Goal: Task Accomplishment & Management: Manage account settings

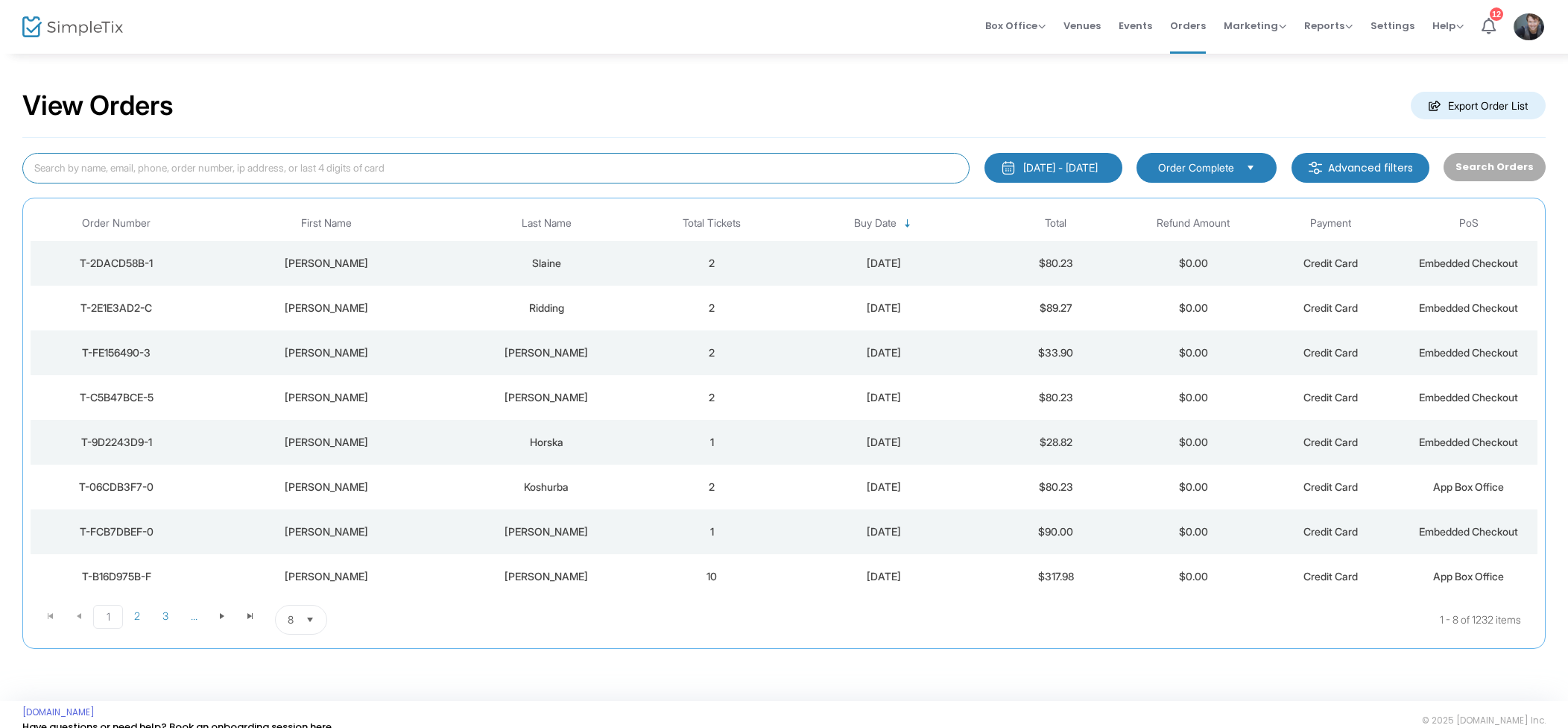
click at [363, 171] on input at bounding box center [496, 168] width 947 height 31
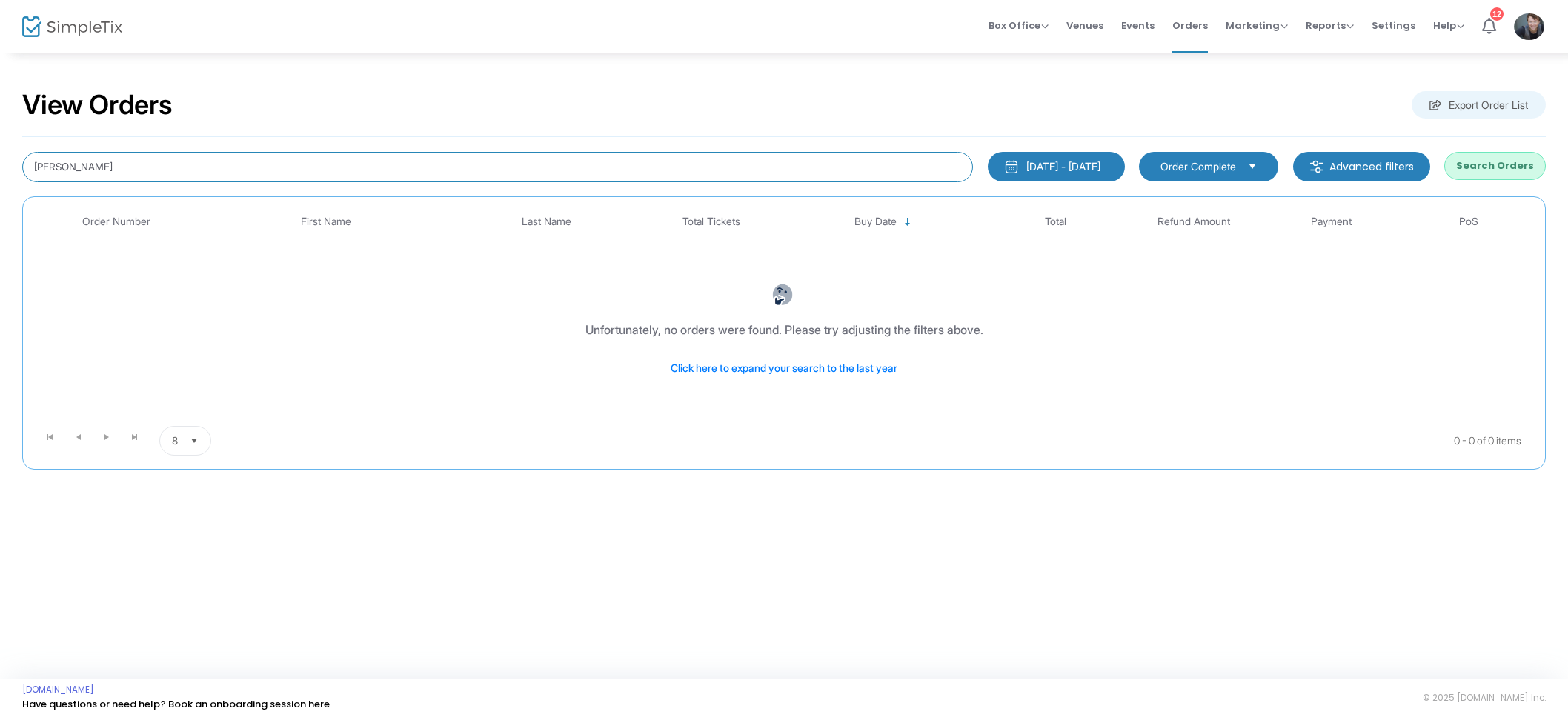
type input "Cunningham"
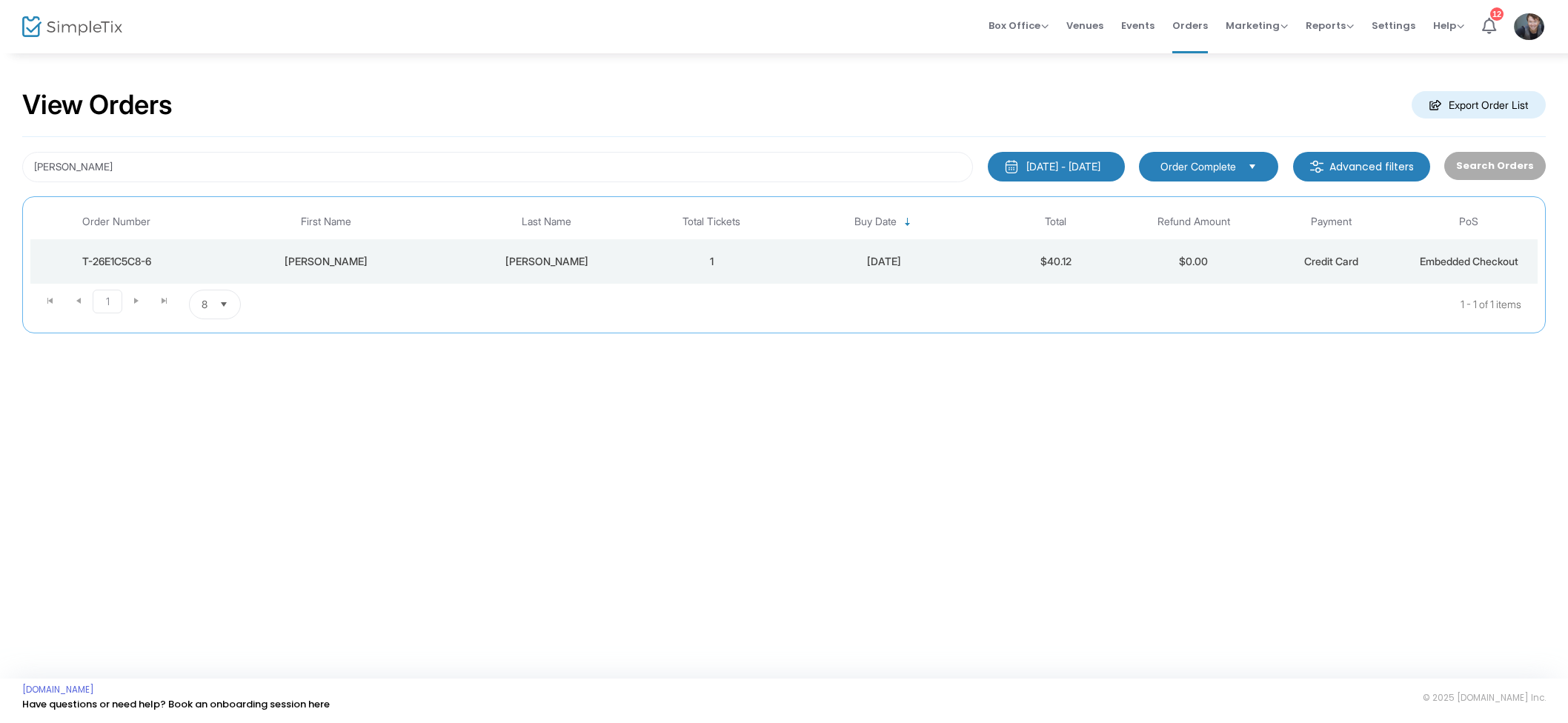
click at [1050, 165] on div "2025-07-27 - 2025-08-26" at bounding box center [1063, 167] width 74 height 15
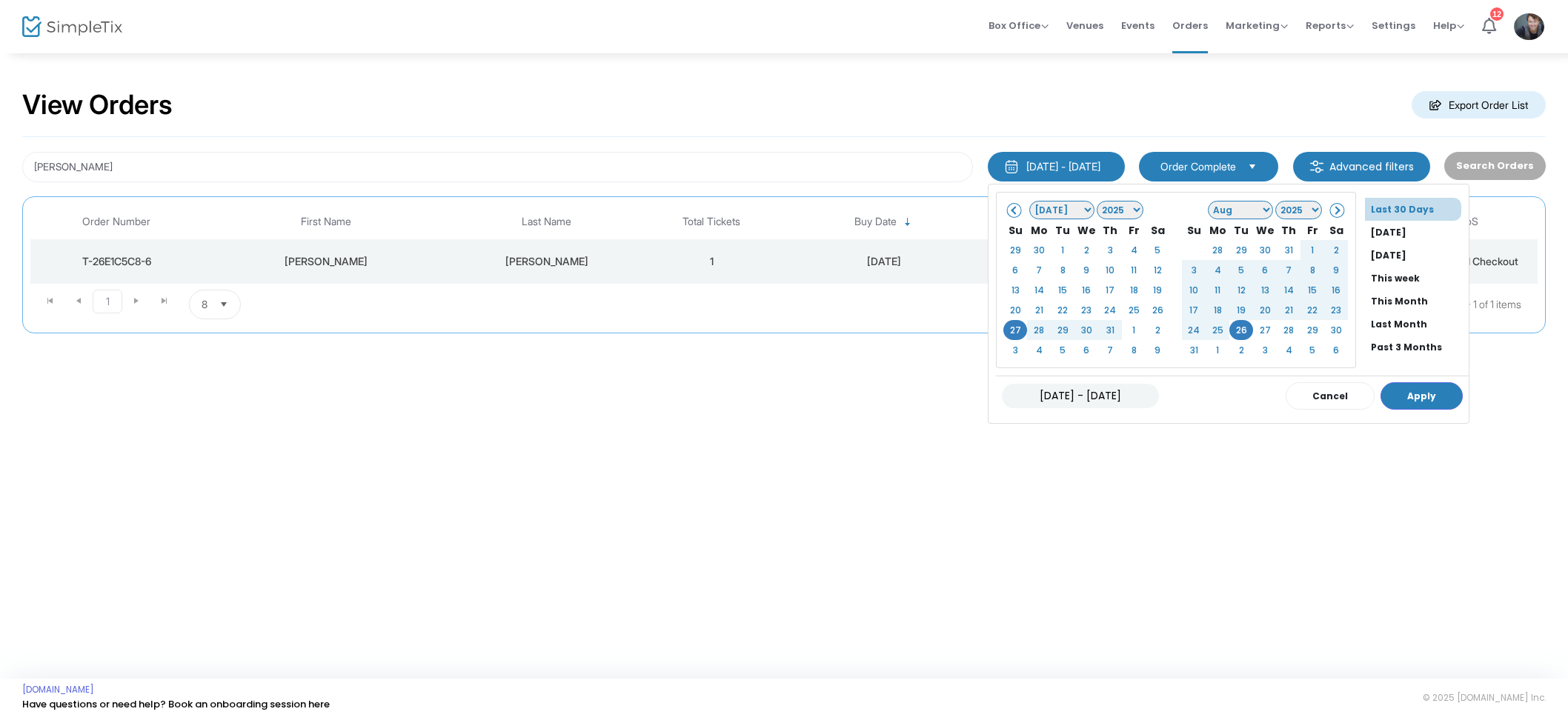
scroll to position [113, 0]
click at [1371, 320] on li "All Time" at bounding box center [1416, 326] width 104 height 23
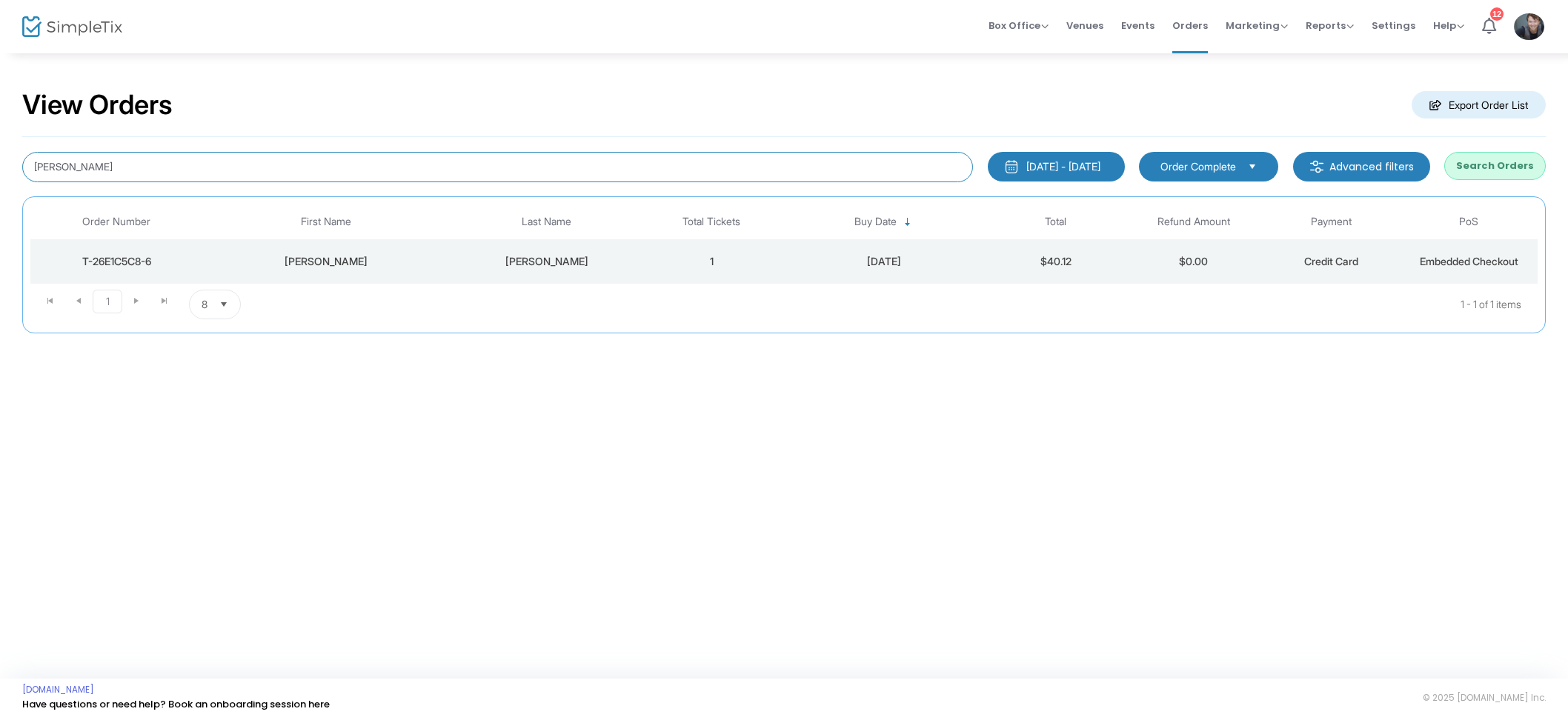
click at [270, 152] on input "Cunningham" at bounding box center [497, 167] width 951 height 31
drag, startPoint x: 261, startPoint y: 163, endPoint x: 333, endPoint y: 167, distance: 72.1
click at [261, 163] on input "Cunningham" at bounding box center [497, 167] width 951 height 31
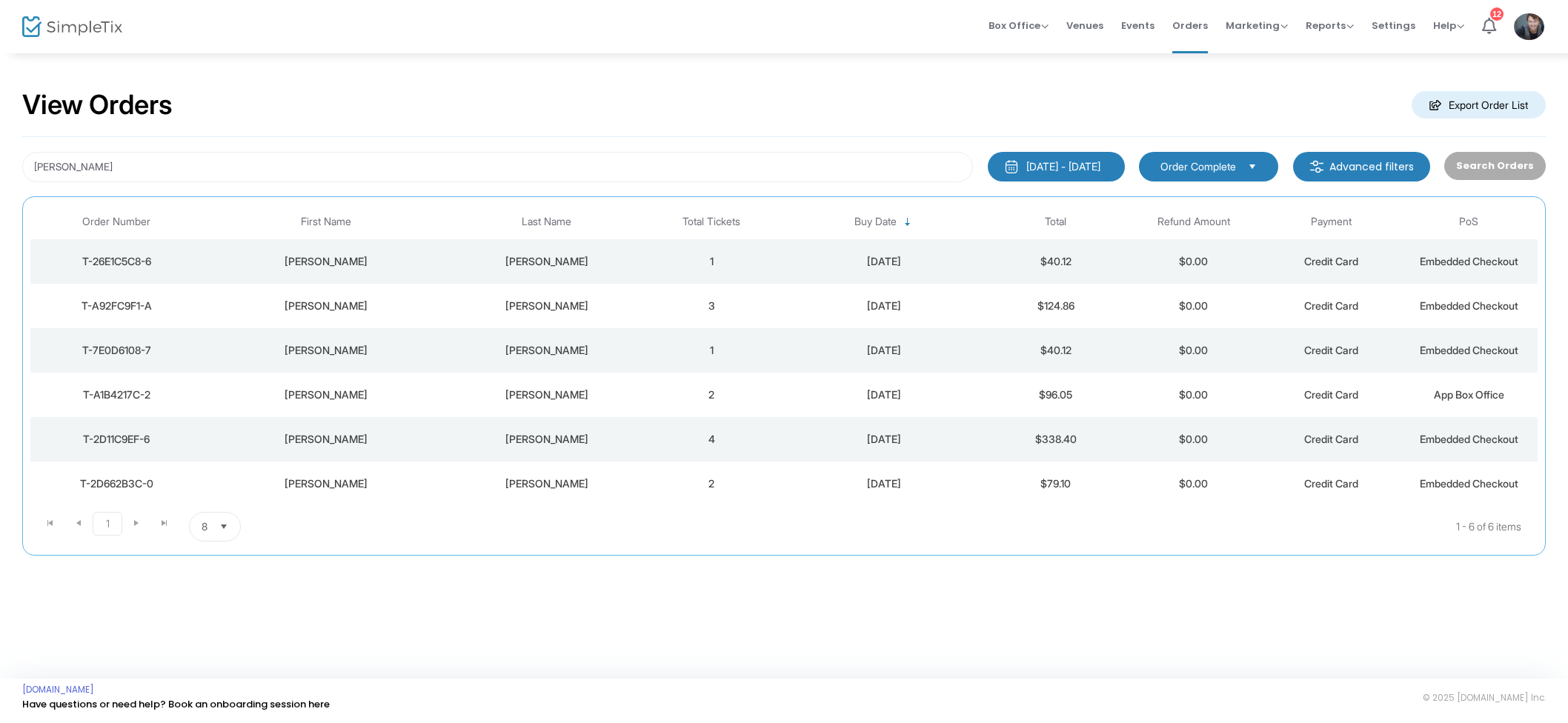
click at [815, 305] on div "2025-07-25" at bounding box center [884, 306] width 199 height 15
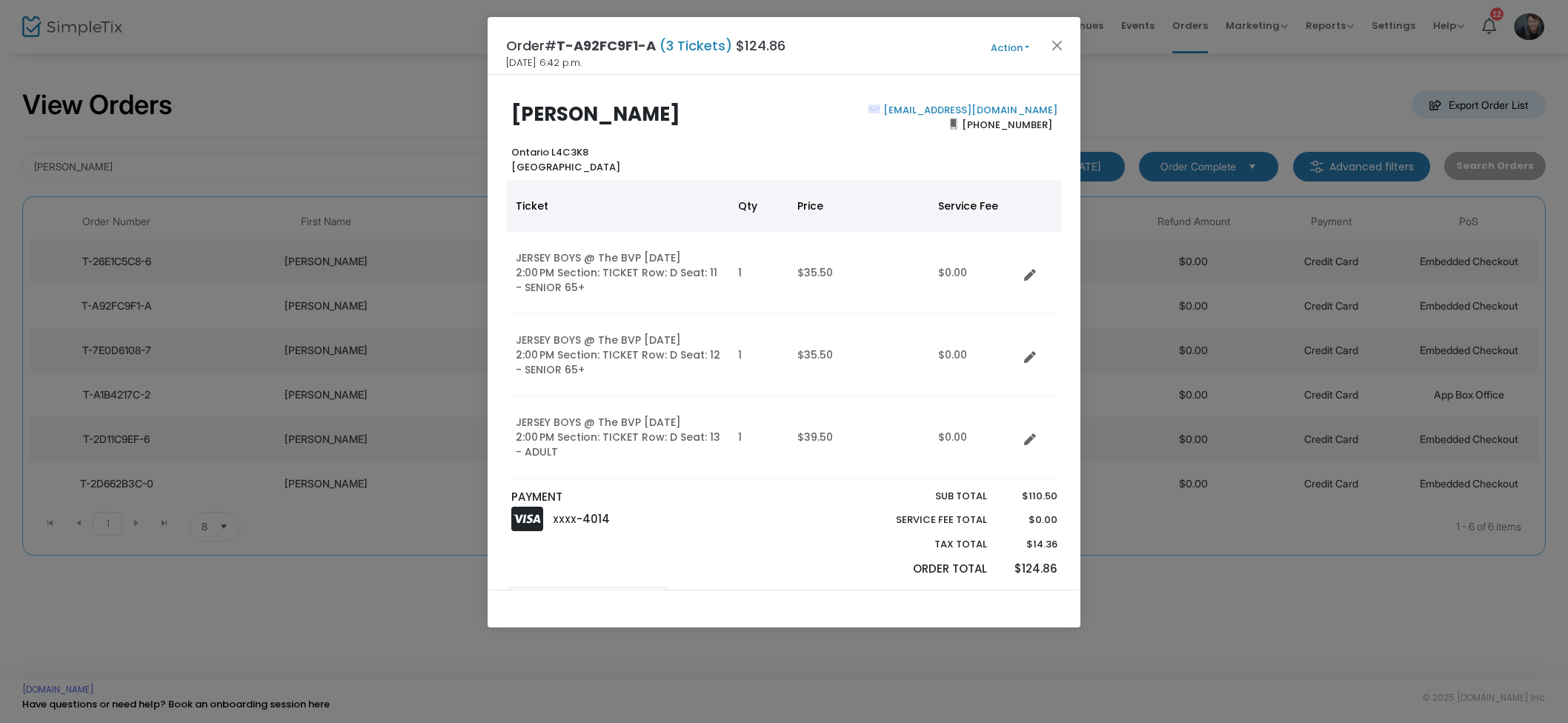
scroll to position [38, 0]
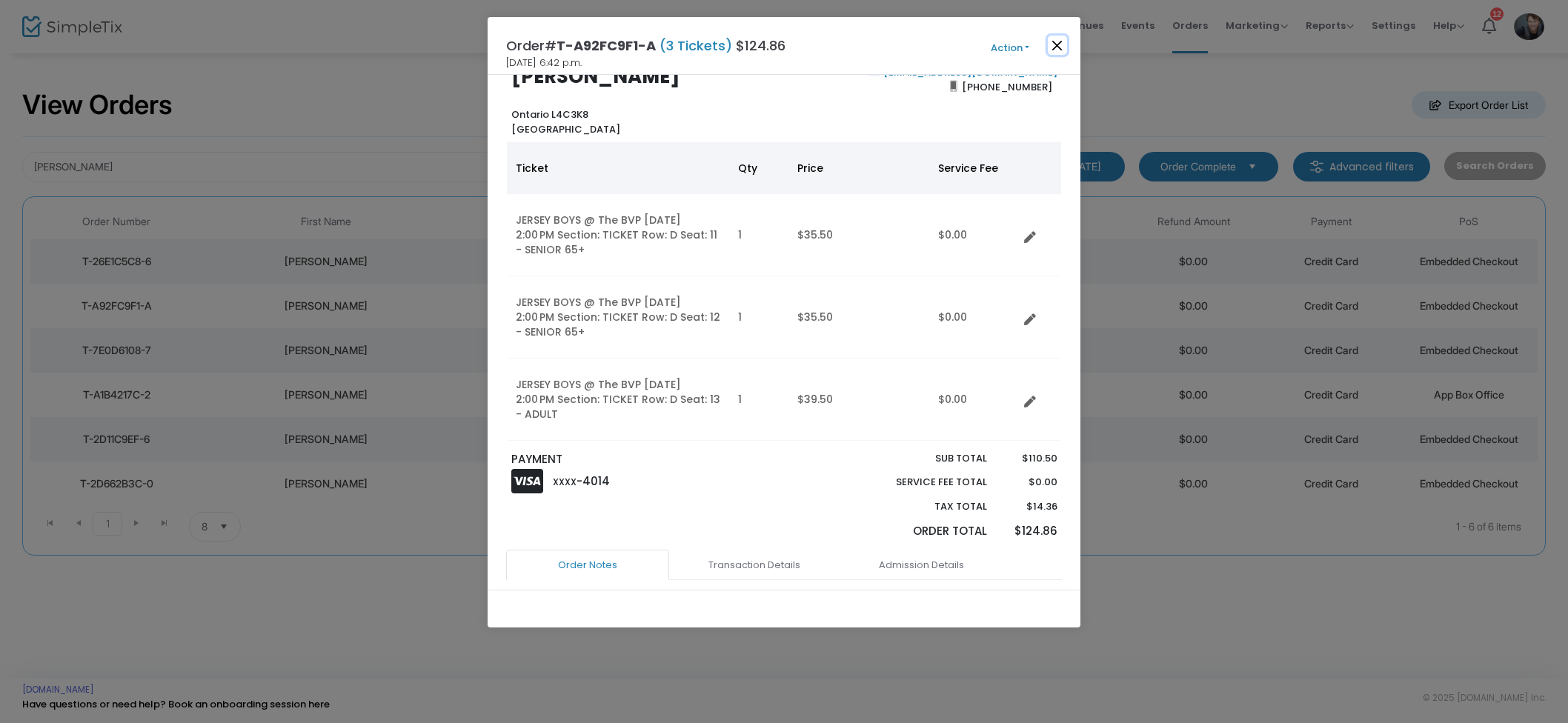
click at [1056, 44] on button "Close" at bounding box center [1057, 45] width 19 height 19
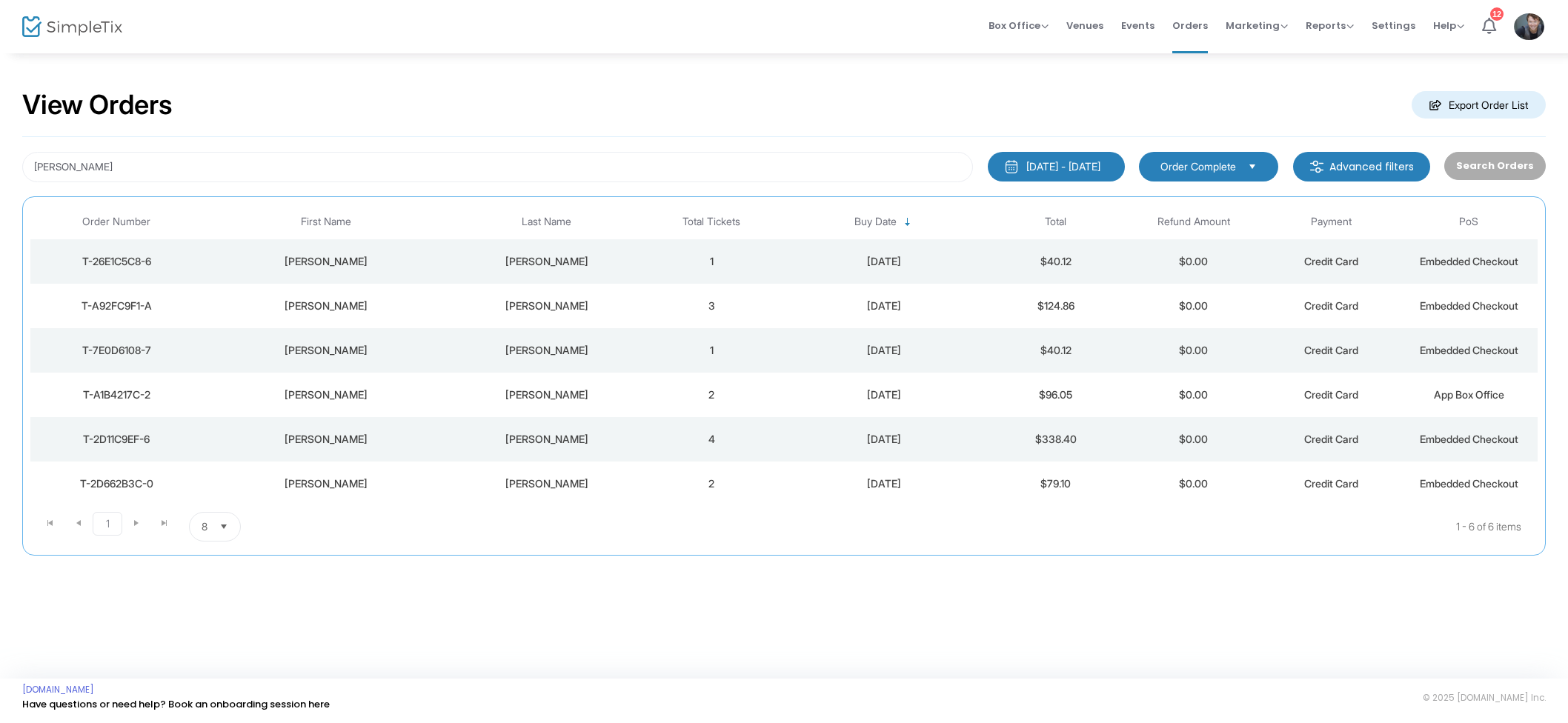
click at [605, 270] on td "Cunningham" at bounding box center [546, 261] width 193 height 45
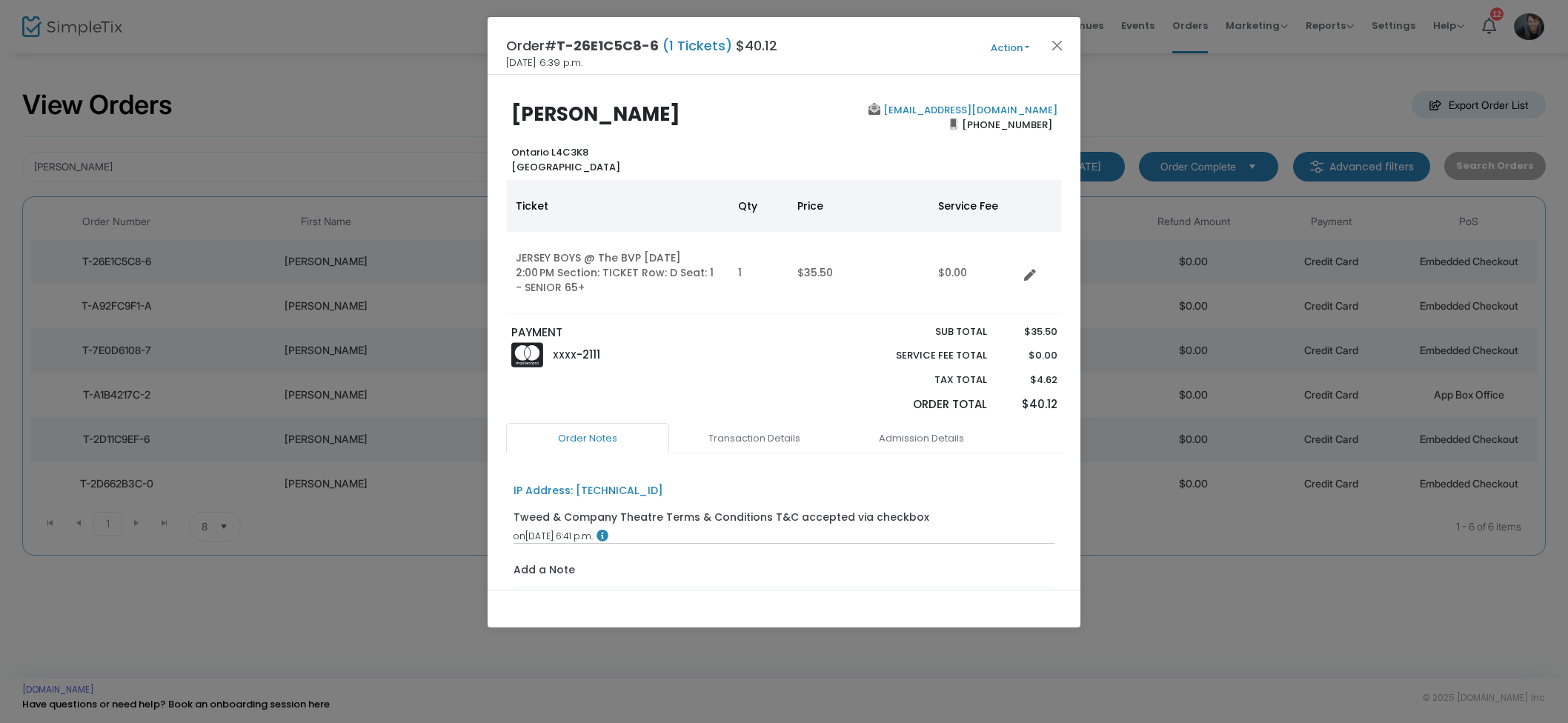
click at [1059, 55] on div "Order# T-26E1C5C8-6 (1 Tickets) $40.12 2025-08-16 6:39 p.m. Action Mark Admitte…" at bounding box center [784, 46] width 593 height 58
drag, startPoint x: 1060, startPoint y: 47, endPoint x: 1073, endPoint y: 47, distance: 13.0
click at [1060, 47] on button "Close" at bounding box center [1057, 45] width 19 height 19
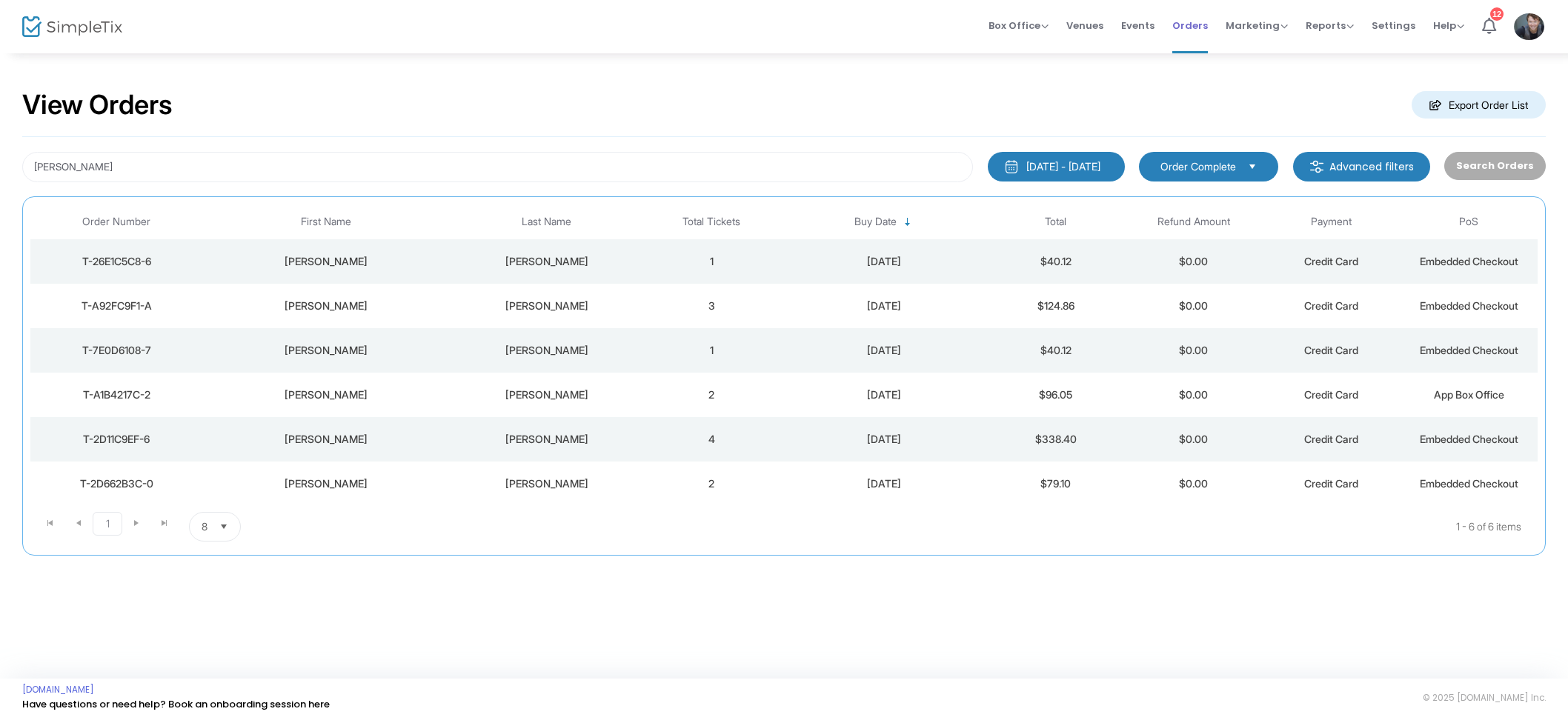
click at [1205, 30] on span "Orders" at bounding box center [1189, 26] width 36 height 38
click at [277, 146] on div "Cunningham 2000-01-01 - 2025-08-26 Last 30 Days Today Yesterday This week This …" at bounding box center [784, 346] width 1523 height 418
click at [277, 147] on div "Cunningham 2000-01-01 - 2025-08-26 Last 30 Days Today Yesterday This week This …" at bounding box center [784, 346] width 1523 height 418
click at [278, 153] on input "Cunningham" at bounding box center [497, 167] width 951 height 31
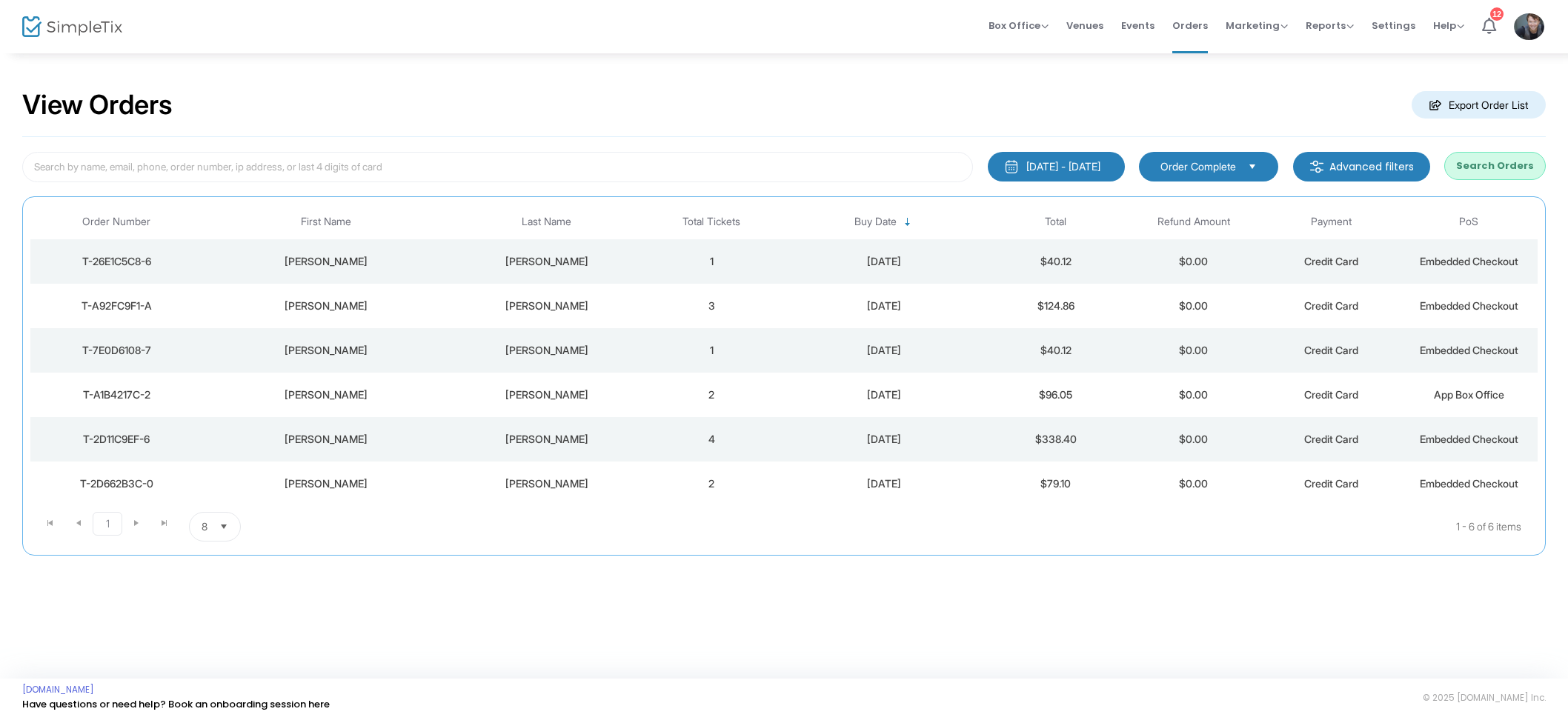
click at [658, 129] on div "View Orders Export Order List" at bounding box center [784, 105] width 1523 height 63
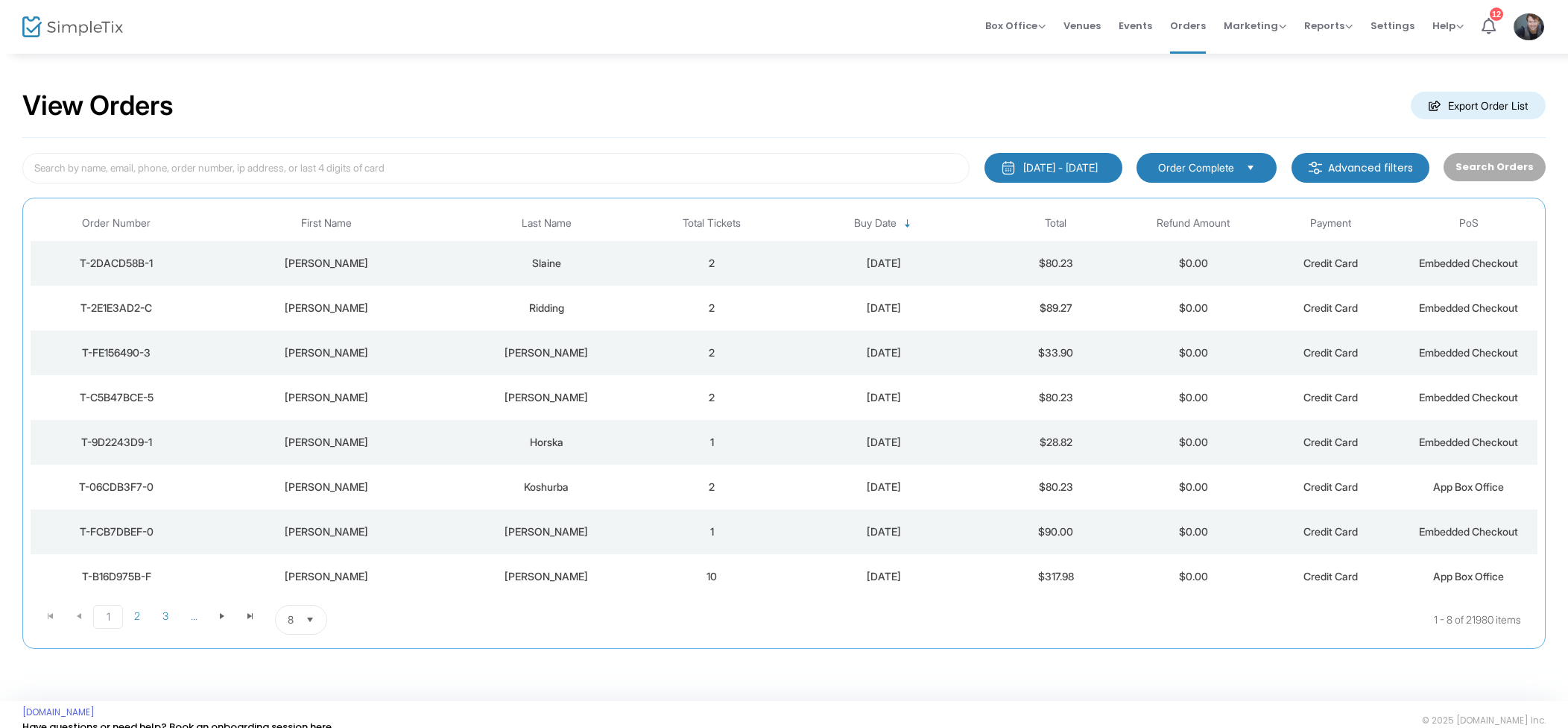
click at [901, 259] on div "[DATE]" at bounding box center [884, 263] width 199 height 15
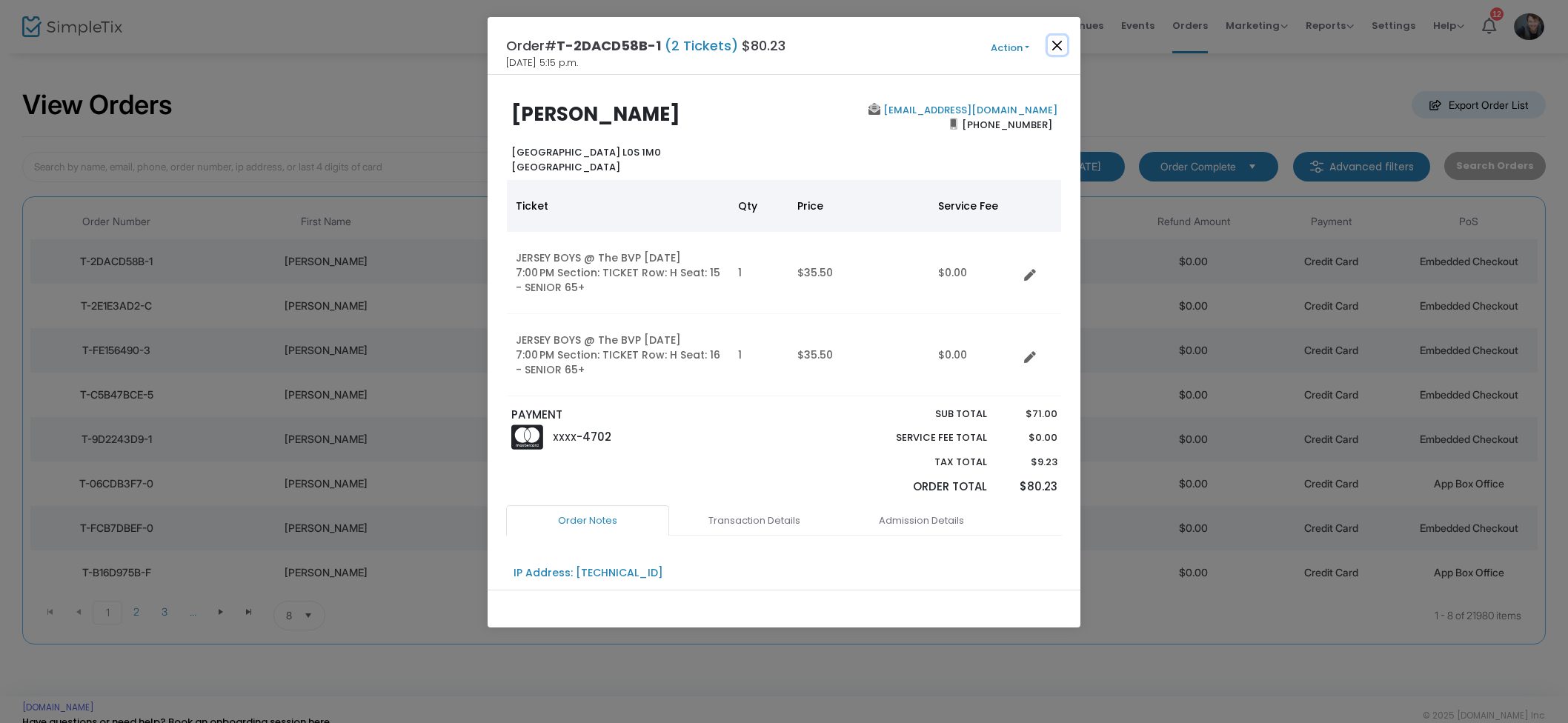
click at [1054, 51] on button "Close" at bounding box center [1057, 45] width 19 height 19
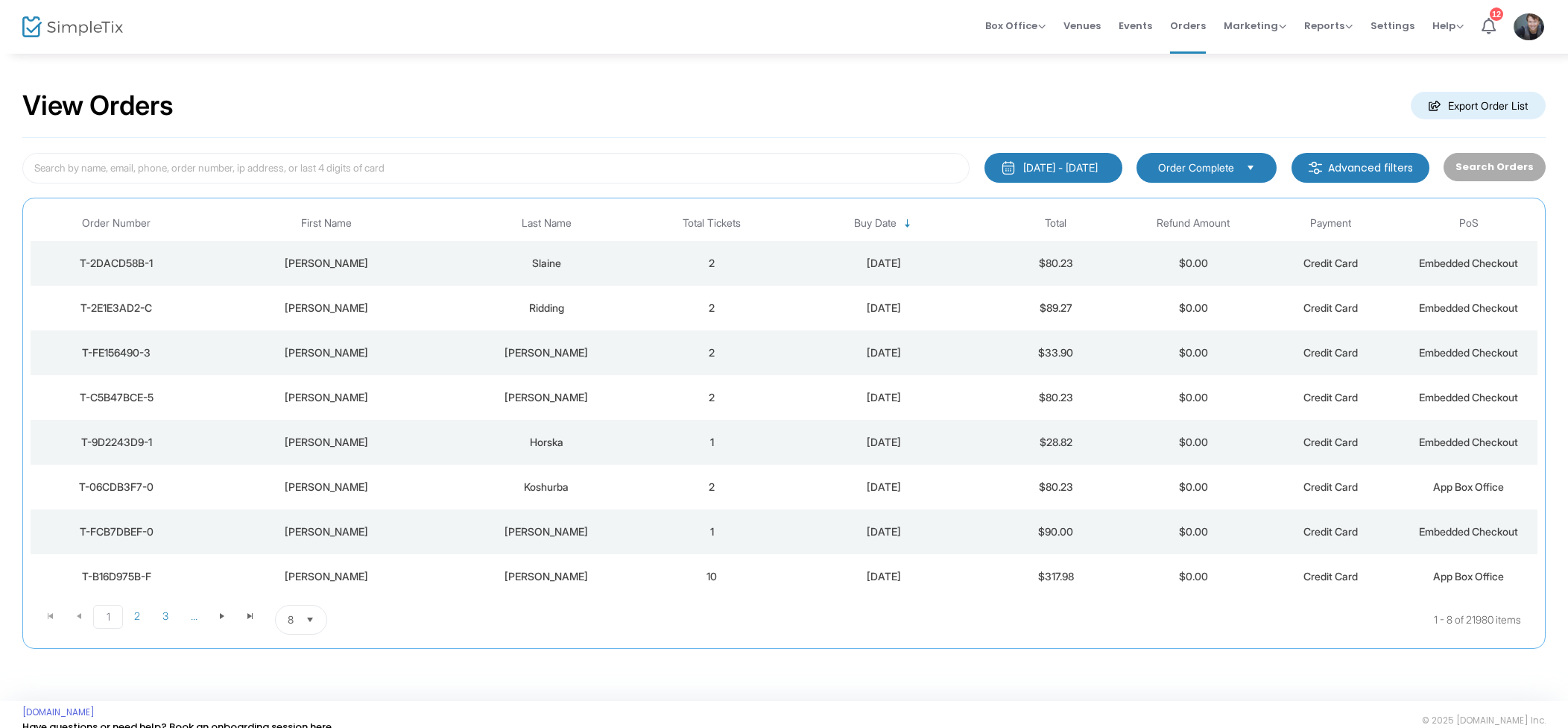
click at [1151, 21] on span "Events" at bounding box center [1135, 26] width 33 height 38
drag, startPoint x: 409, startPoint y: 149, endPoint x: 404, endPoint y: 162, distance: 13.9
click at [409, 149] on div "[DATE] - [DATE] Last 30 Days [DATE] [DATE] This week This Month Last Month Past…" at bounding box center [784, 393] width 1524 height 511
click at [404, 163] on input at bounding box center [496, 168] width 947 height 31
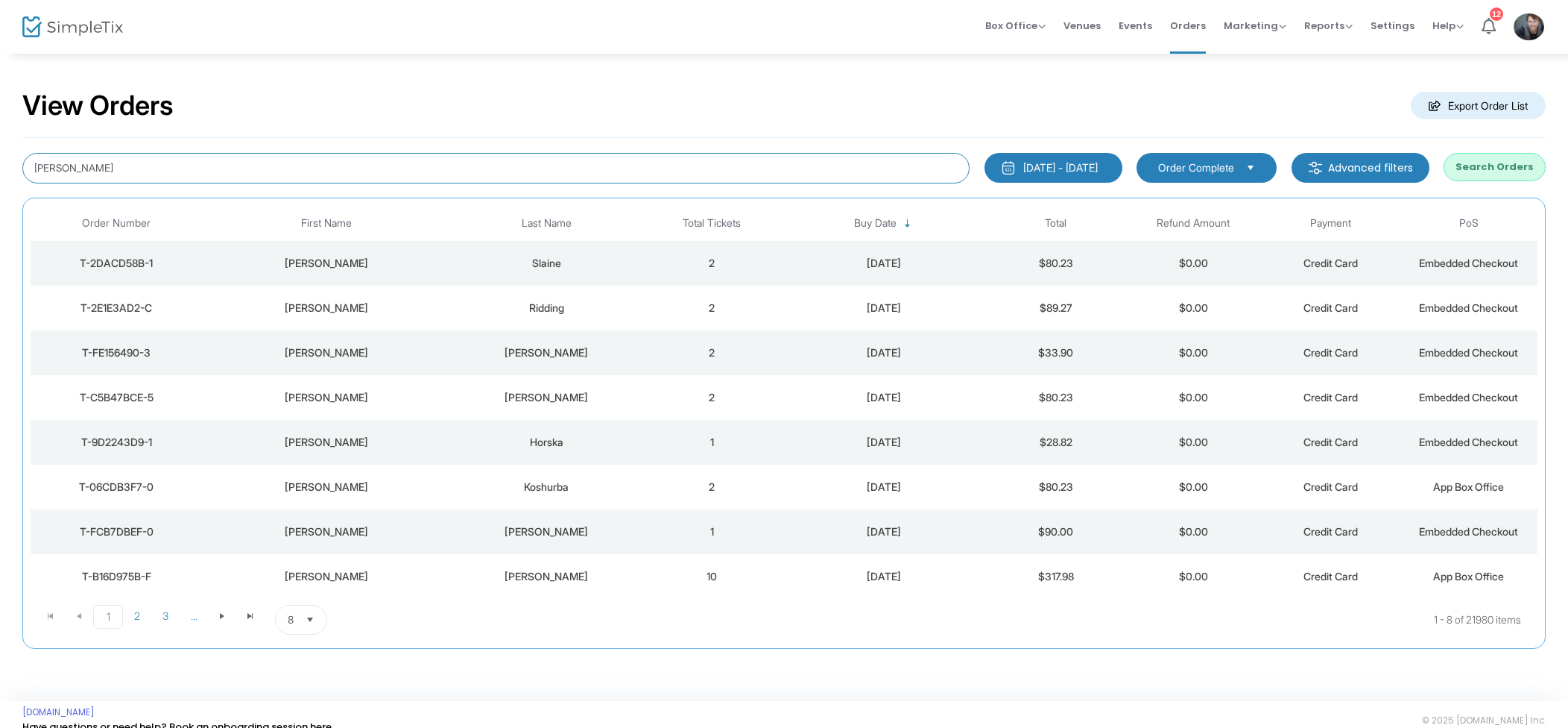
type input "Joyce Armstrong"
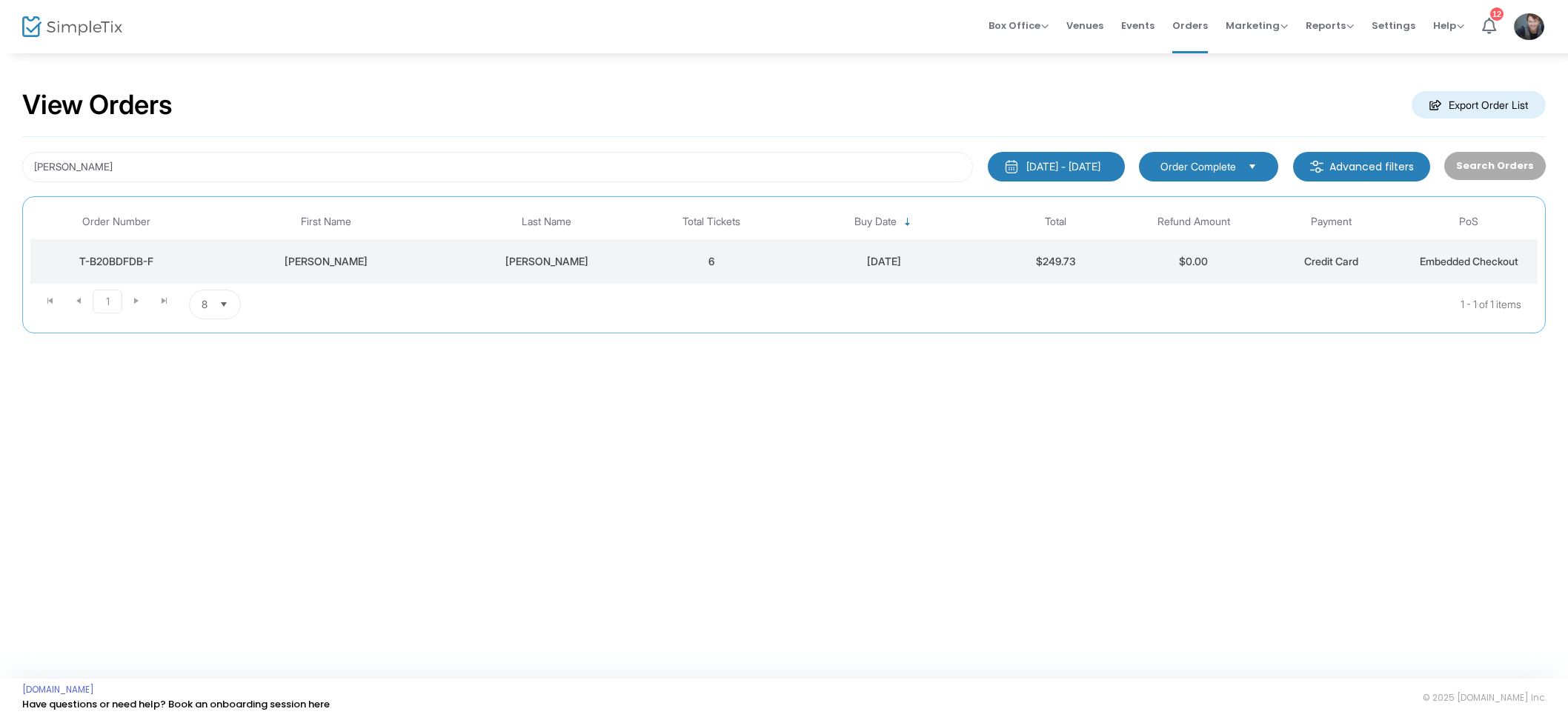
click at [648, 259] on td "6" at bounding box center [712, 261] width 138 height 45
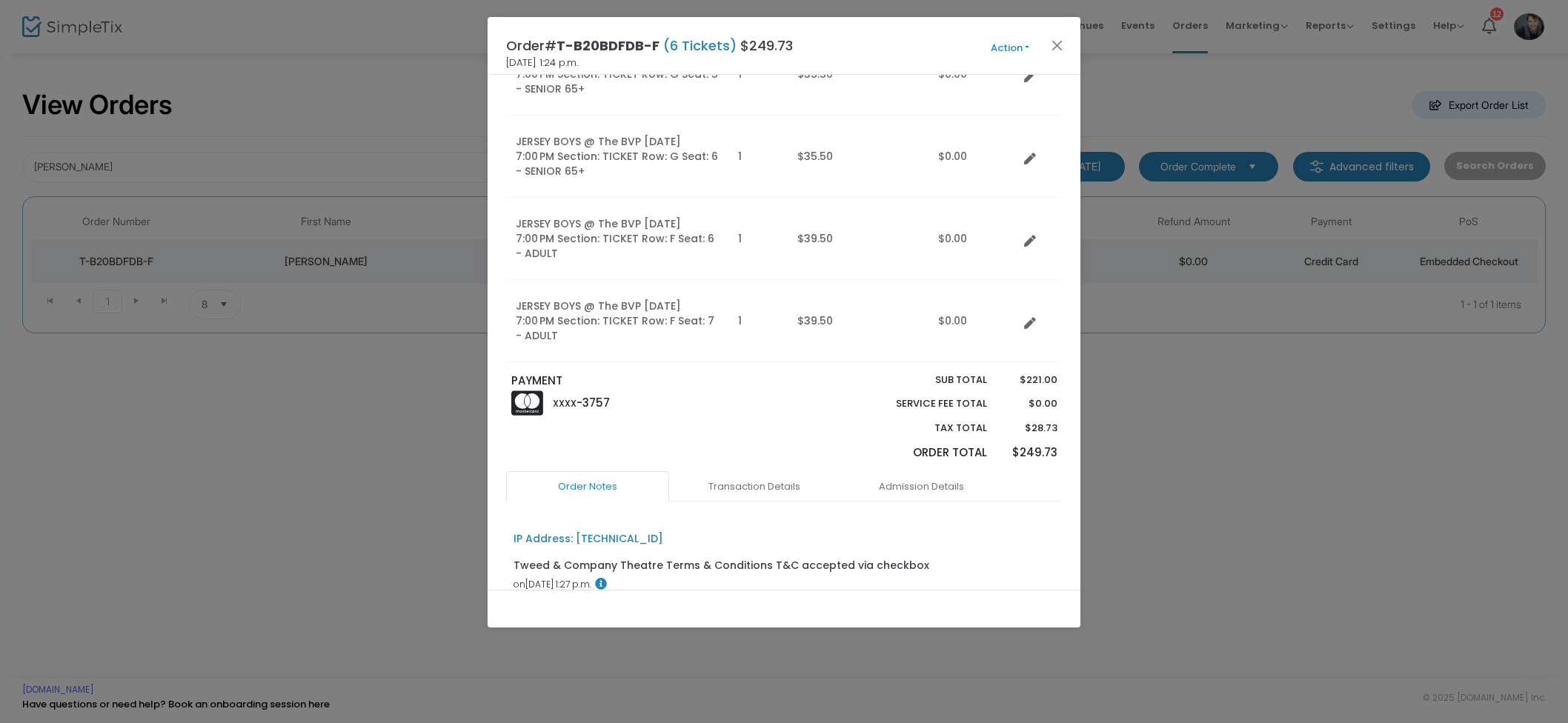
scroll to position [423, 0]
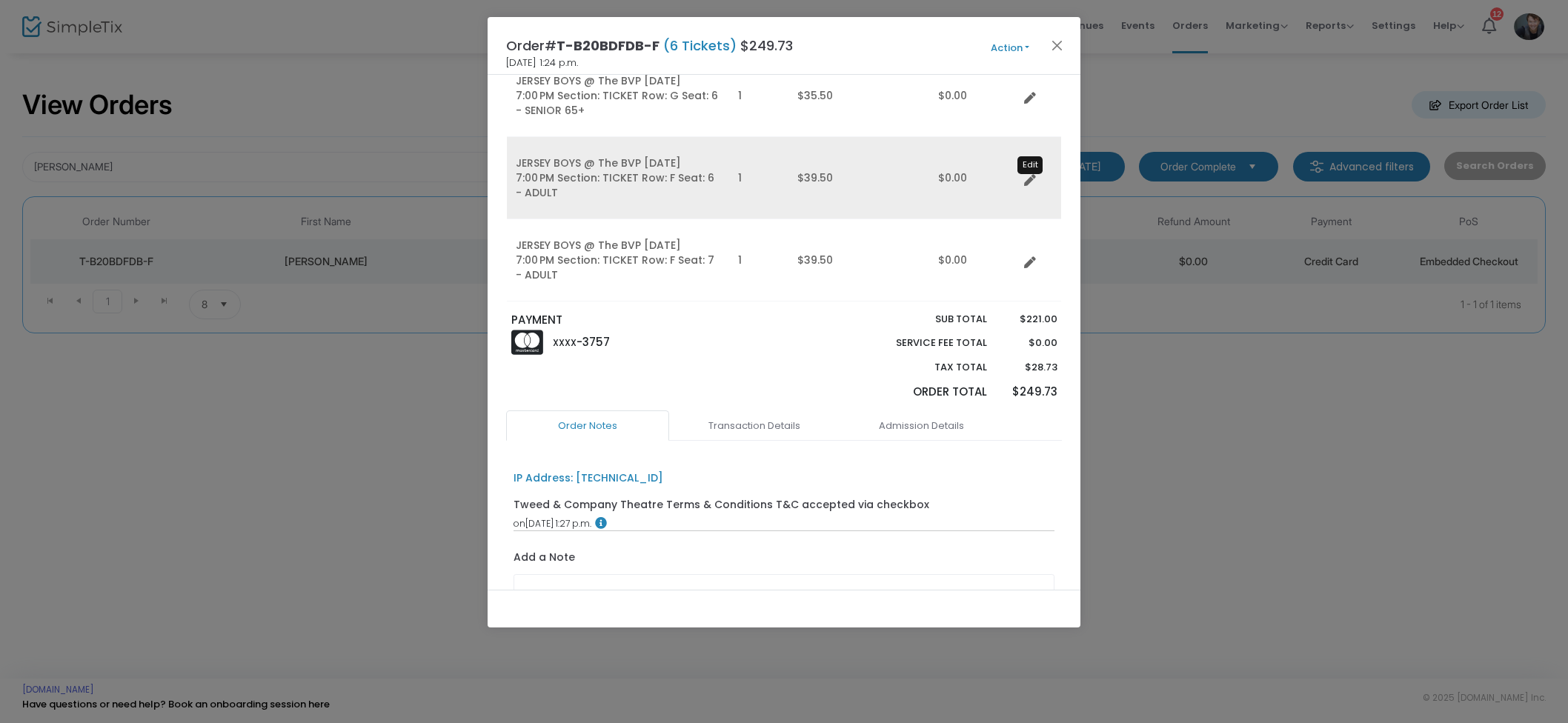
click at [1028, 181] on icon "Data table" at bounding box center [1030, 181] width 12 height 12
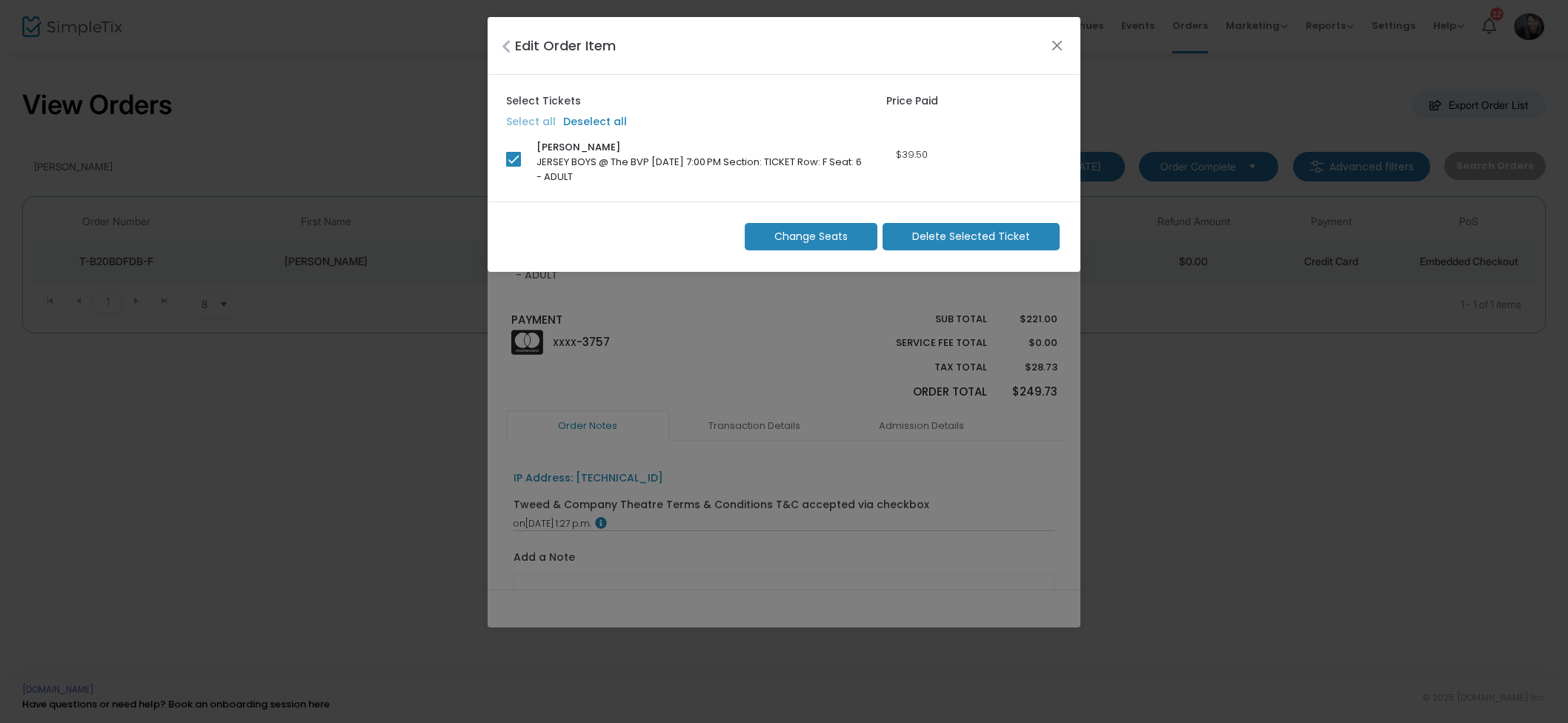
click at [836, 238] on span "Change Seats" at bounding box center [811, 237] width 73 height 16
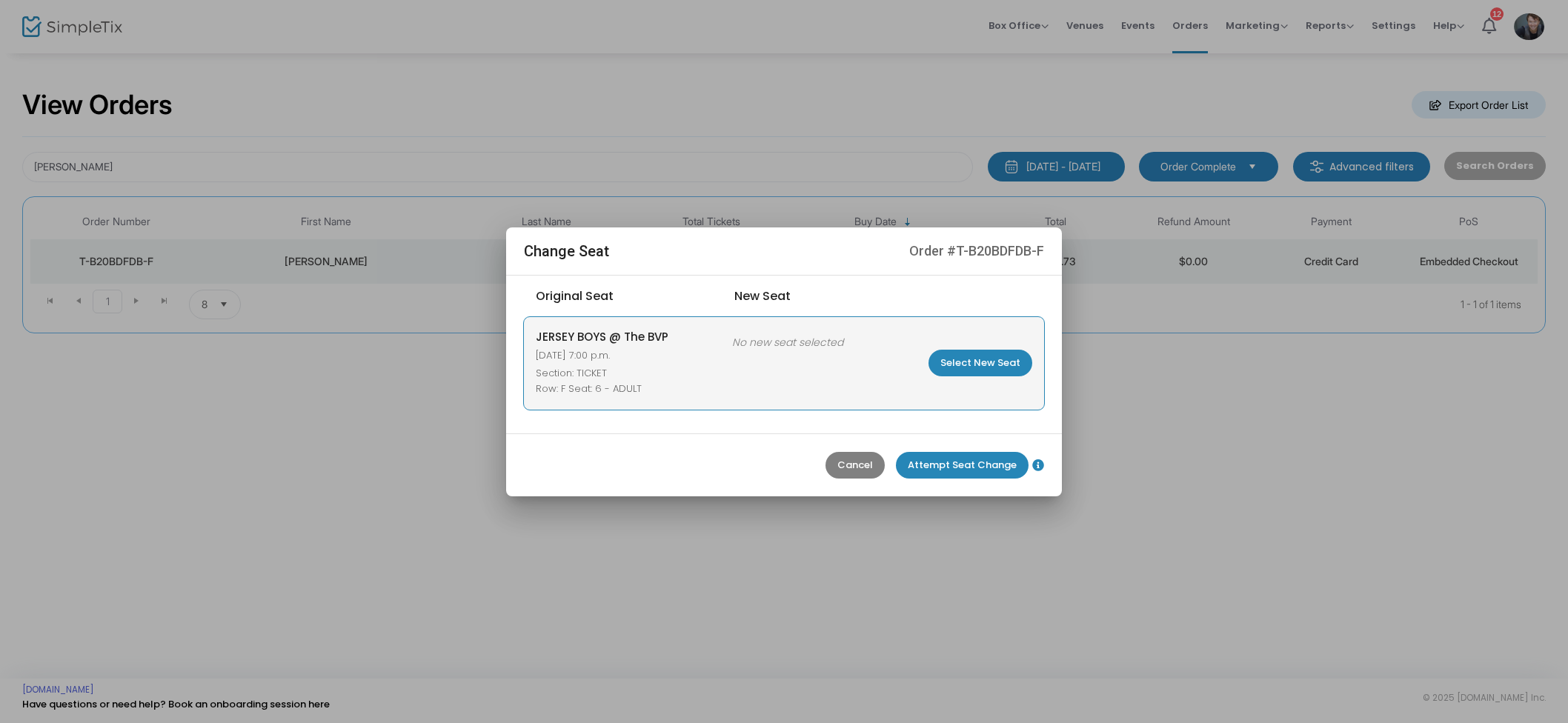
click at [986, 363] on m-button "Select New Seat" at bounding box center [980, 363] width 104 height 27
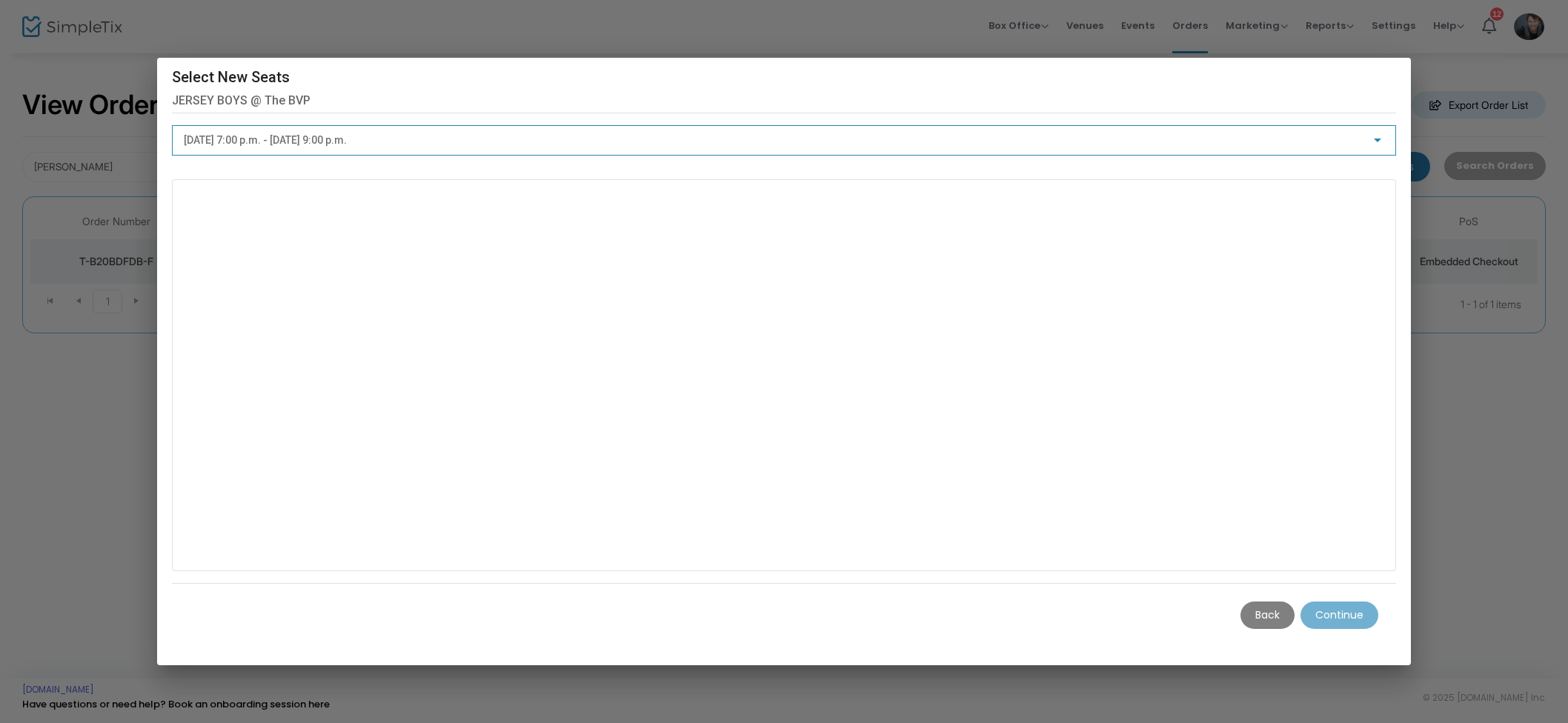
click at [546, 144] on div "2025-08-26 @ 7:00 p.m. - 2025-08-26 @ 9:00 p.m." at bounding box center [777, 140] width 1188 height 12
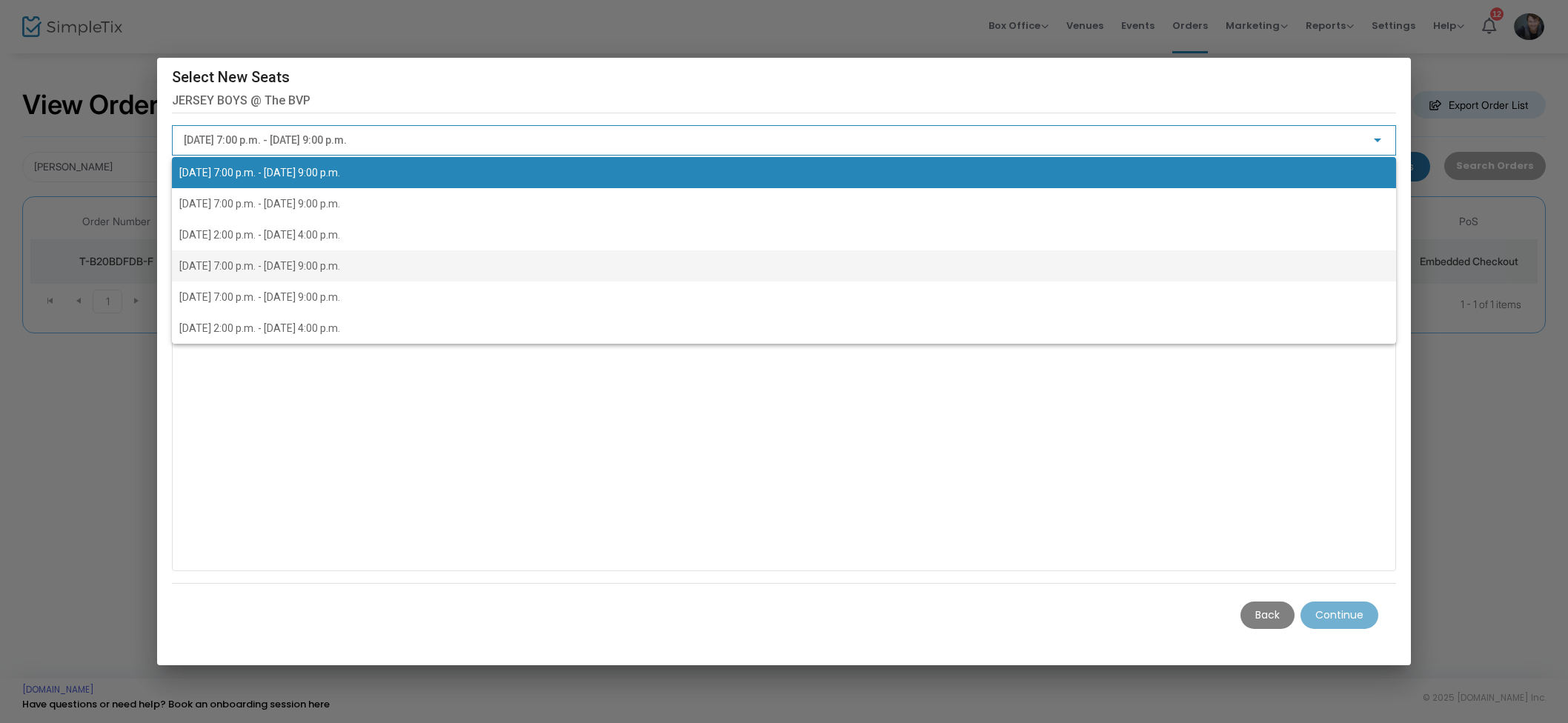
click at [468, 278] on span "2025-08-29 @ 7:00 p.m. - 2025-08-29 @ 9:00 p.m." at bounding box center [784, 266] width 1210 height 31
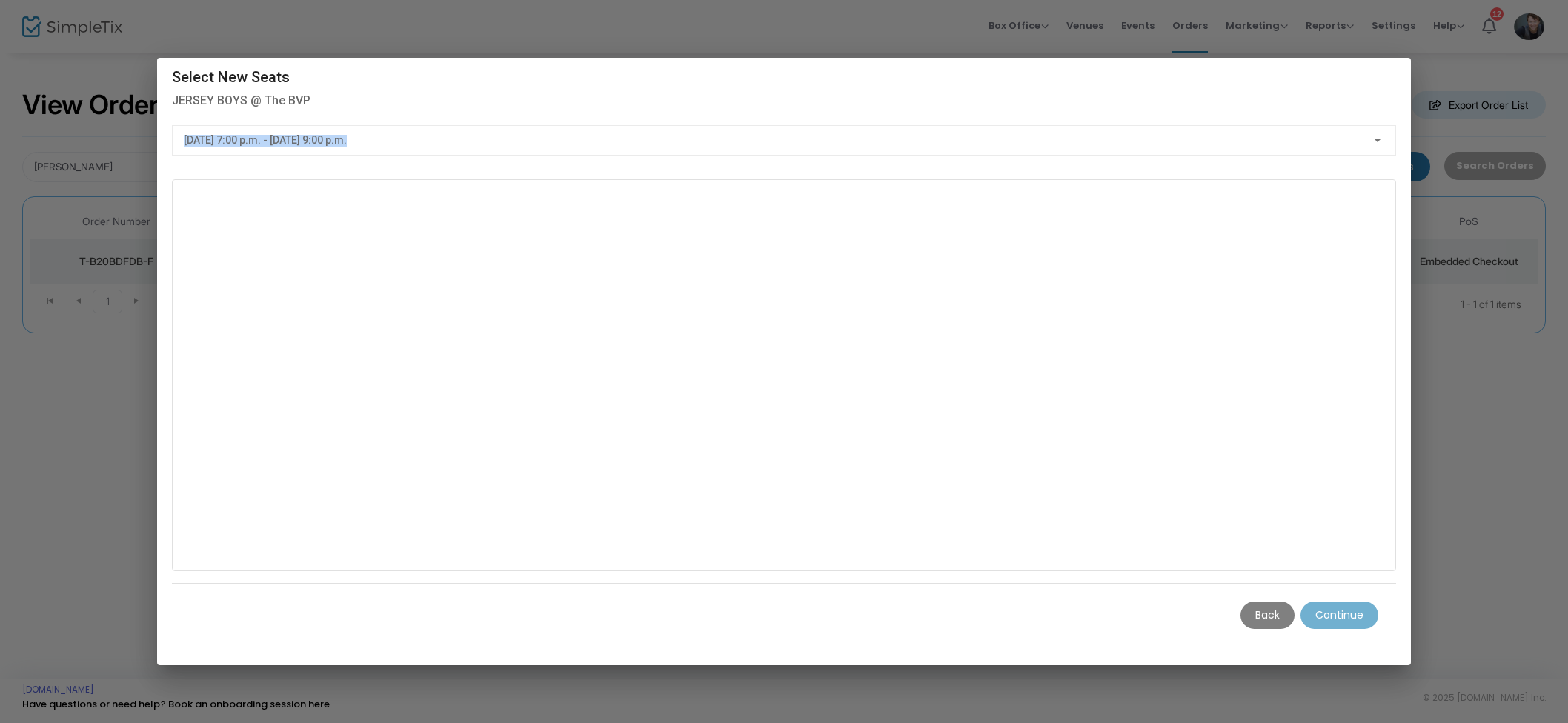
drag, startPoint x: 669, startPoint y: 95, endPoint x: 1060, endPoint y: 133, distance: 392.8
click at [820, 173] on div "Select New Seats JERSEY BOYS @ The BVP 2025-08-29 @ 7:00 p.m. - 2025-08-29 @ 9:…" at bounding box center [784, 362] width 1225 height 593
click at [1271, 622] on m-button "Back" at bounding box center [1267, 614] width 54 height 27
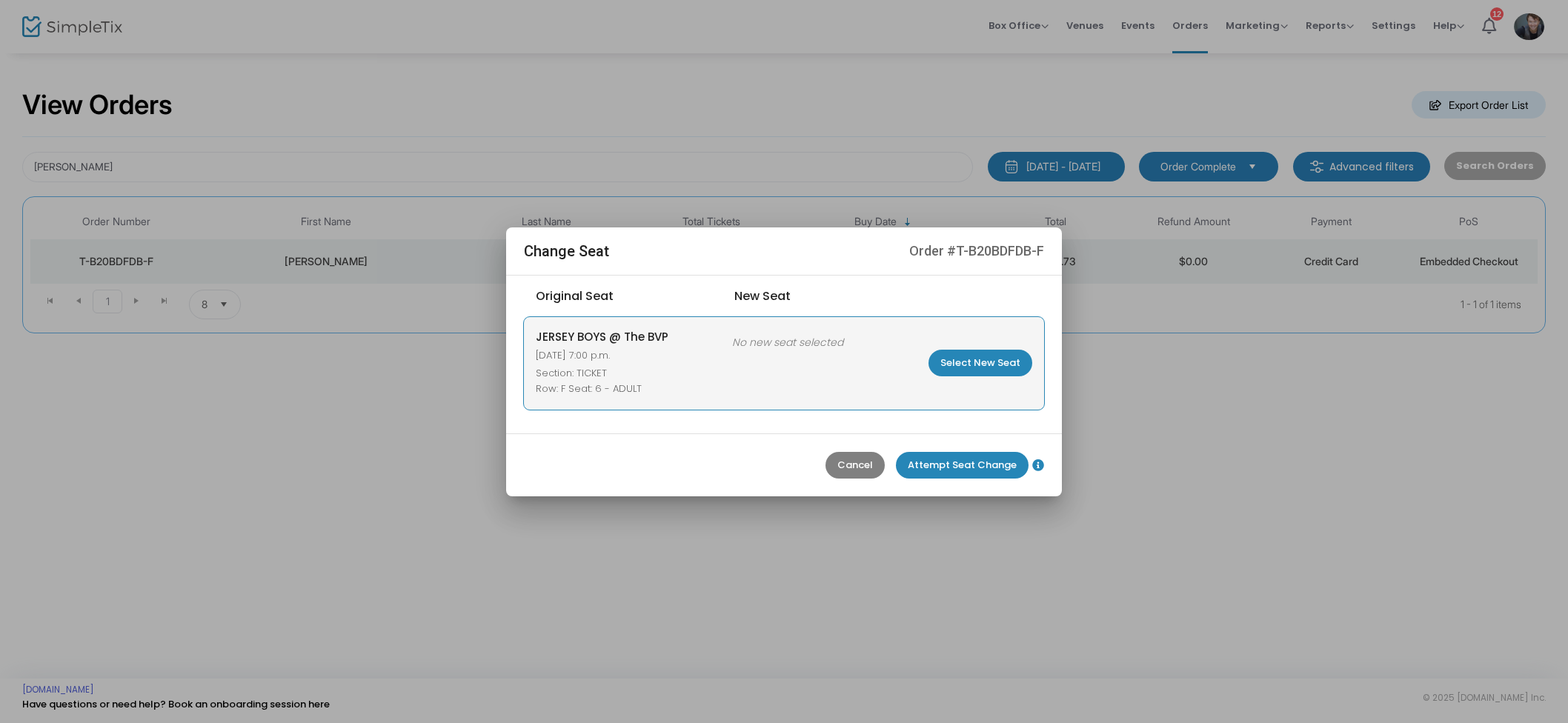
click at [1009, 366] on m-button "Select New Seat" at bounding box center [980, 363] width 104 height 27
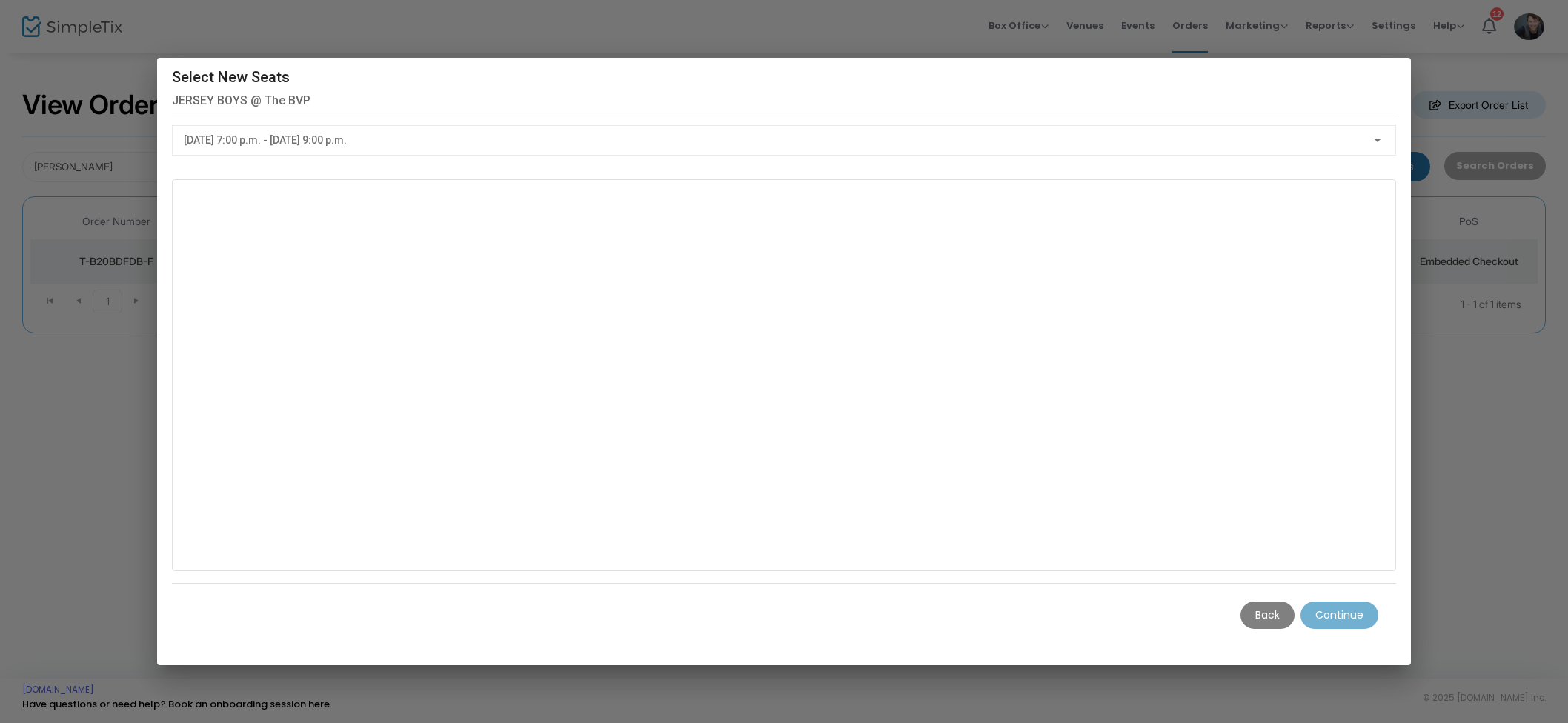
click at [560, 141] on div "2025-08-26 @ 7:00 p.m. - 2025-08-26 @ 9:00 p.m." at bounding box center [777, 140] width 1188 height 12
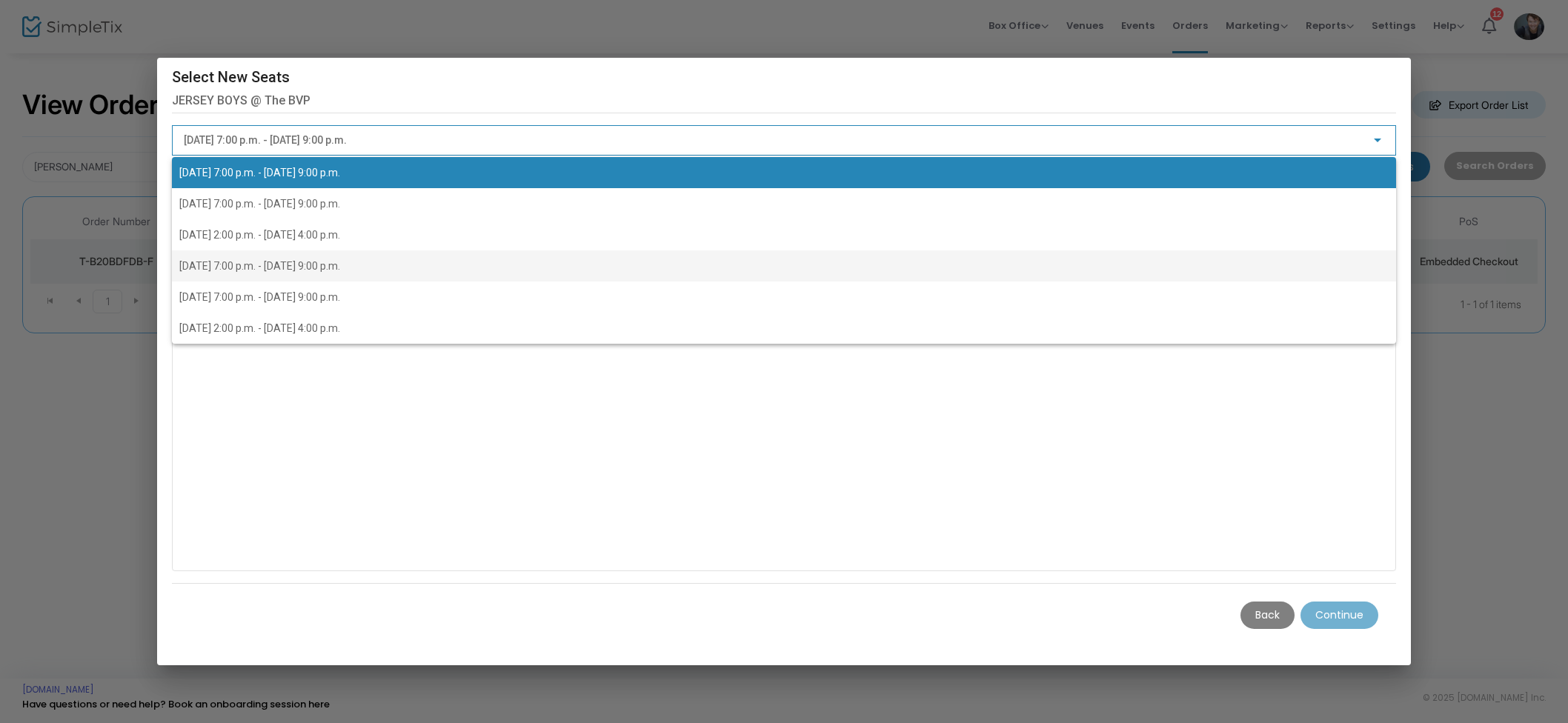
click at [463, 260] on span "2025-08-29 @ 7:00 p.m. - 2025-08-29 @ 9:00 p.m." at bounding box center [784, 266] width 1210 height 31
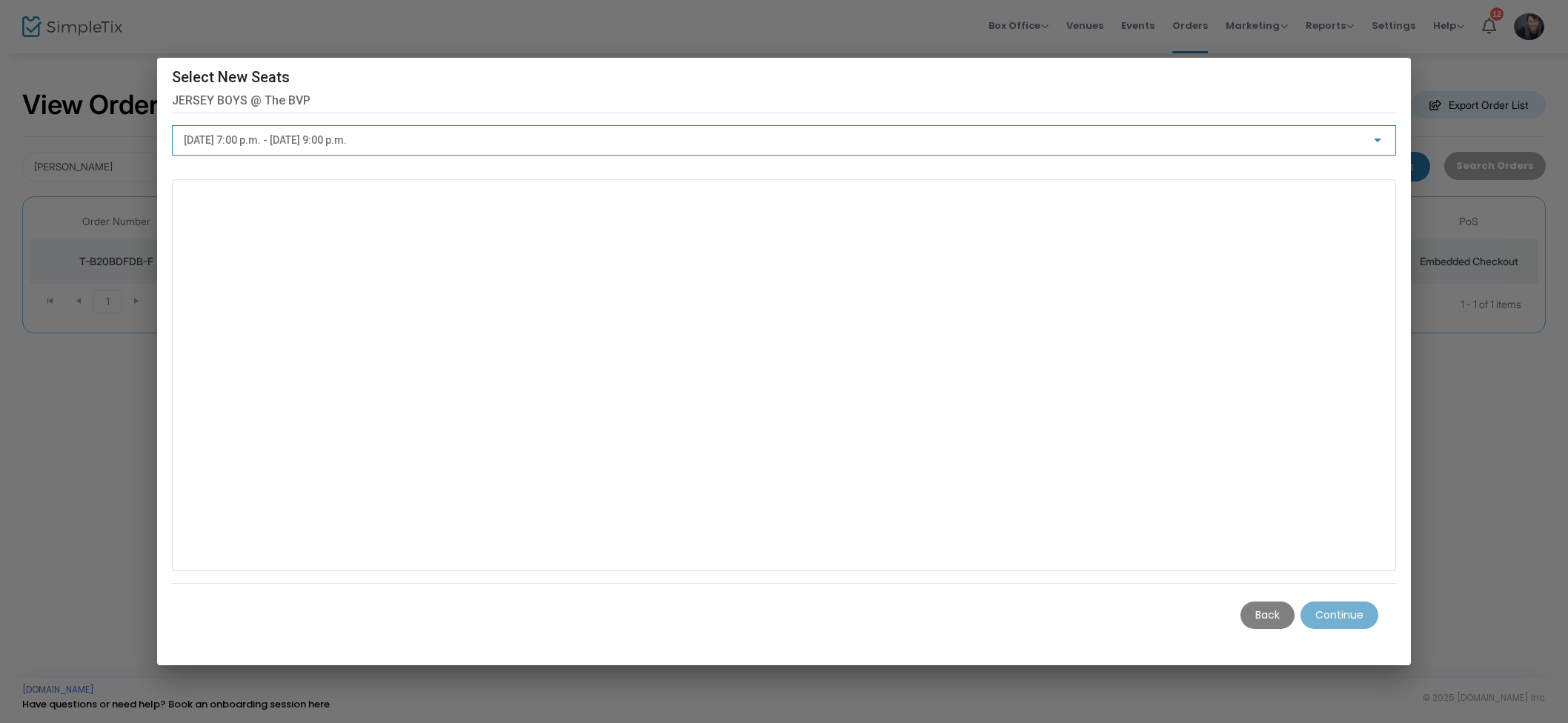
click at [1263, 609] on m-button "Back" at bounding box center [1267, 614] width 54 height 27
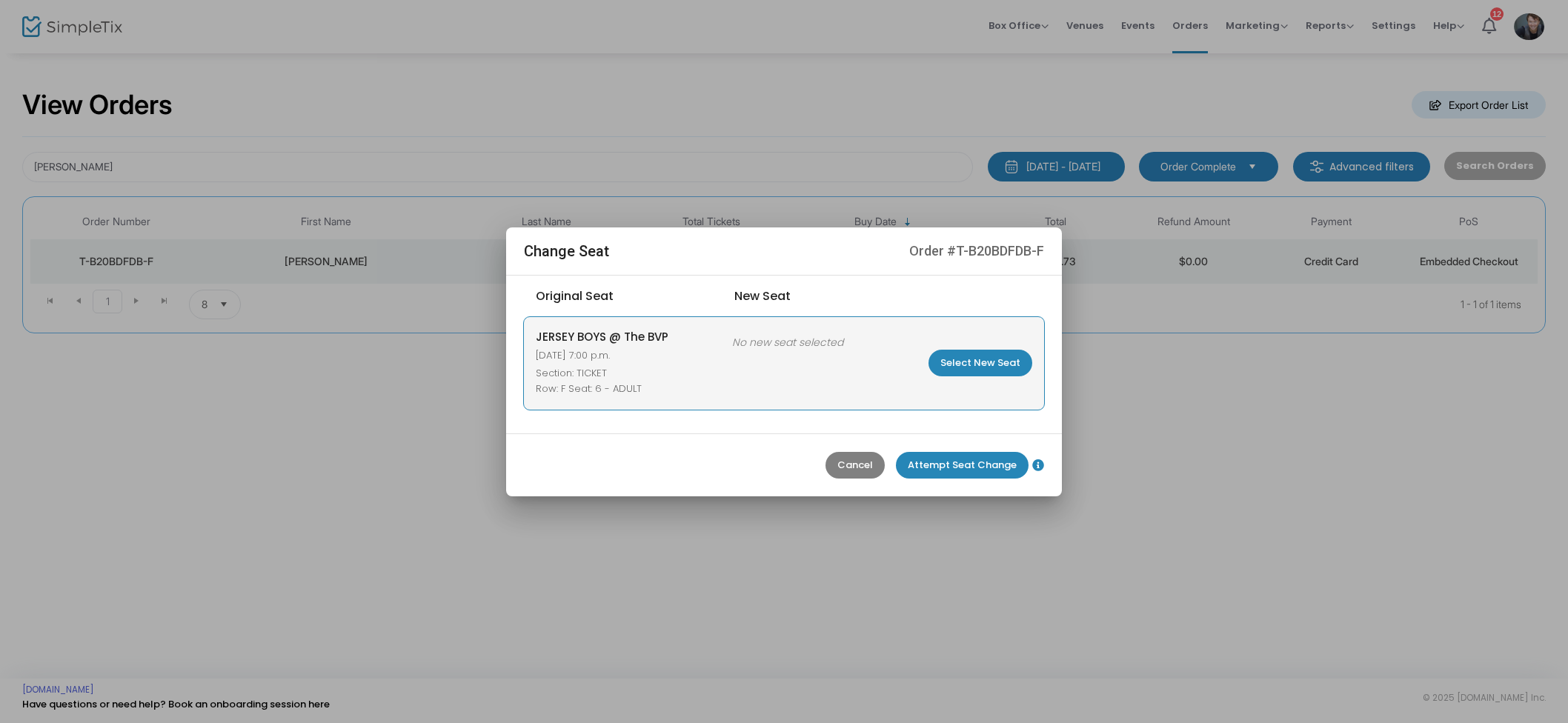
click at [978, 366] on m-button "Select New Seat" at bounding box center [980, 363] width 104 height 27
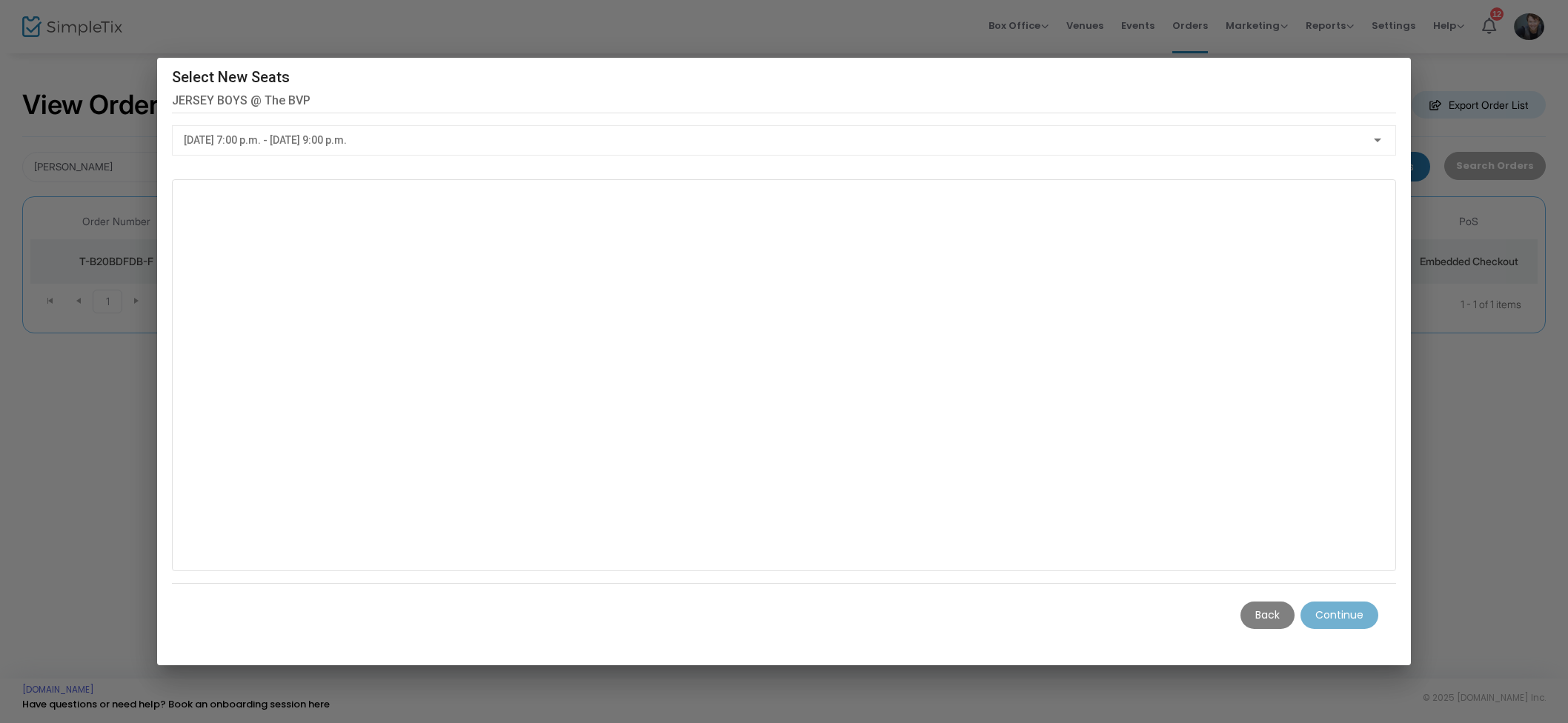
click at [347, 146] on span "2025-08-26 @ 7:00 p.m. - 2025-08-26 @ 9:00 p.m." at bounding box center [265, 139] width 163 height 12
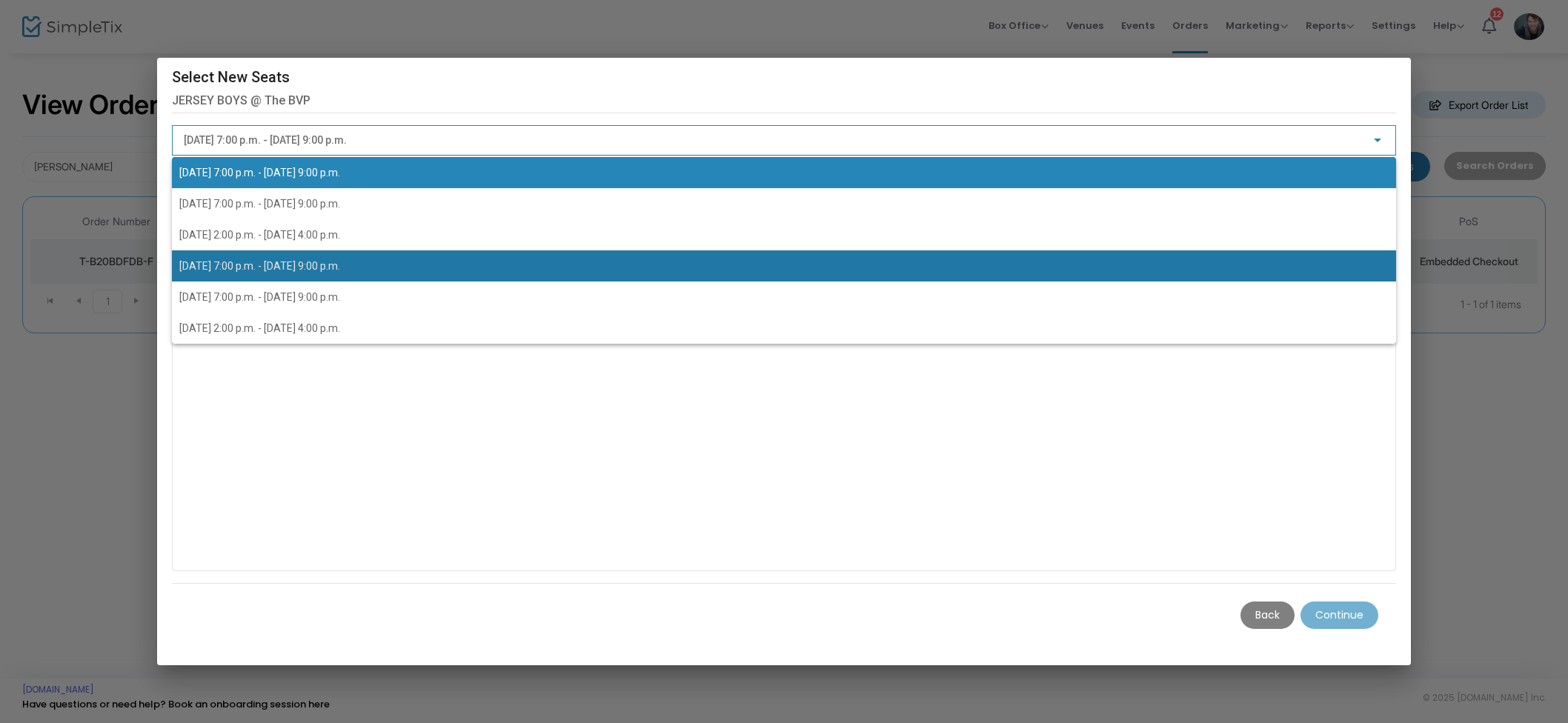
click at [341, 261] on span "2025-08-29 @ 7:00 p.m. - 2025-08-29 @ 9:00 p.m." at bounding box center [260, 266] width 161 height 12
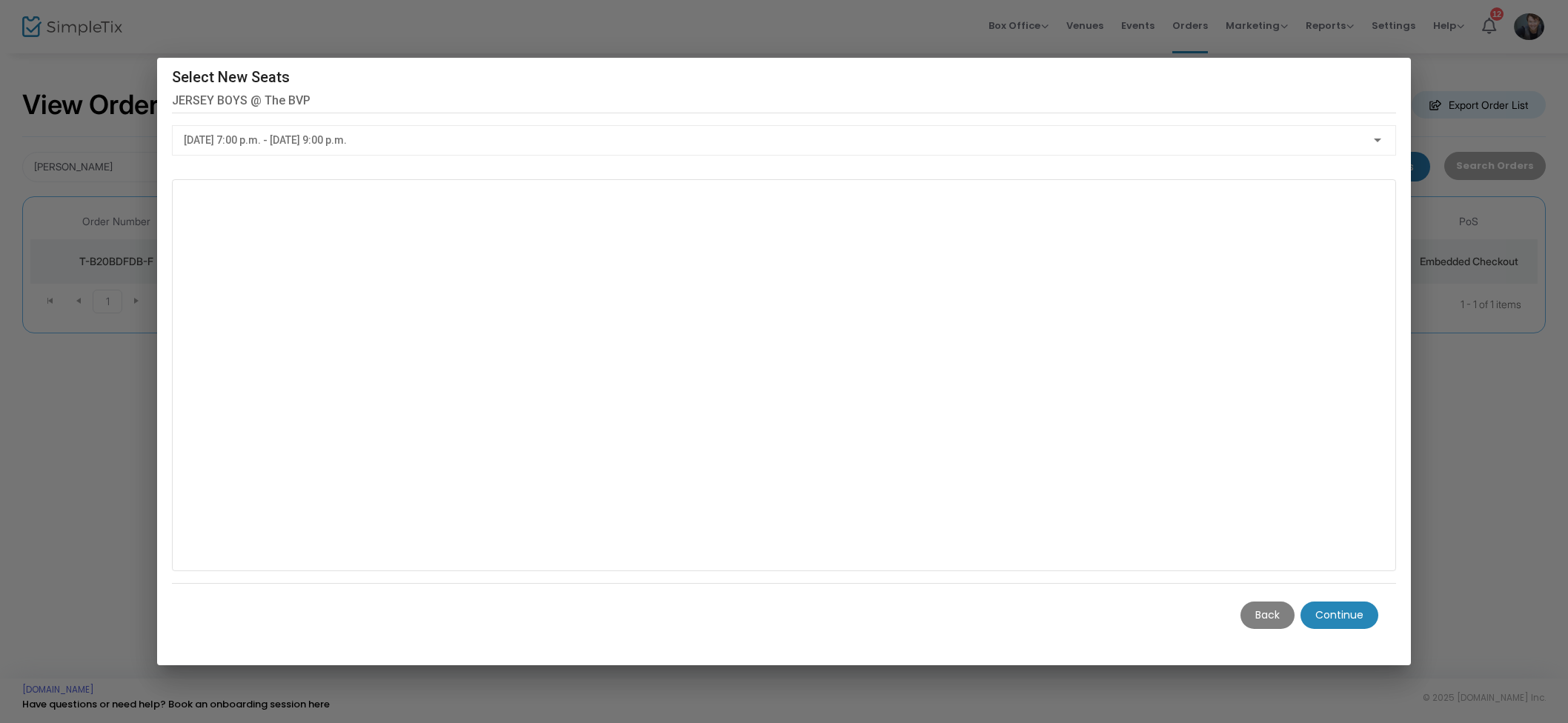
click at [1358, 605] on m-button "Continue" at bounding box center [1340, 614] width 78 height 27
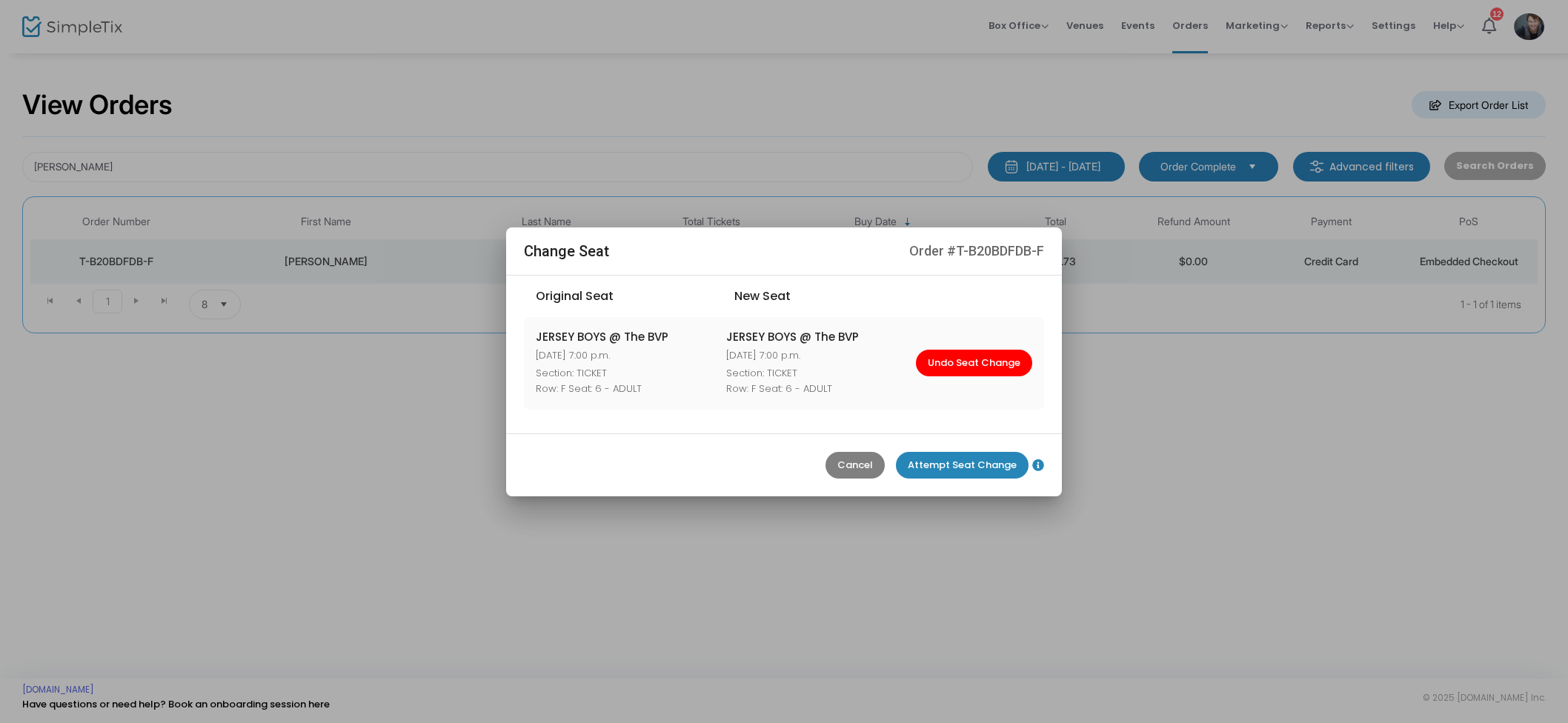
click at [981, 471] on m-button "Attempt Seat Change" at bounding box center [963, 465] width 133 height 27
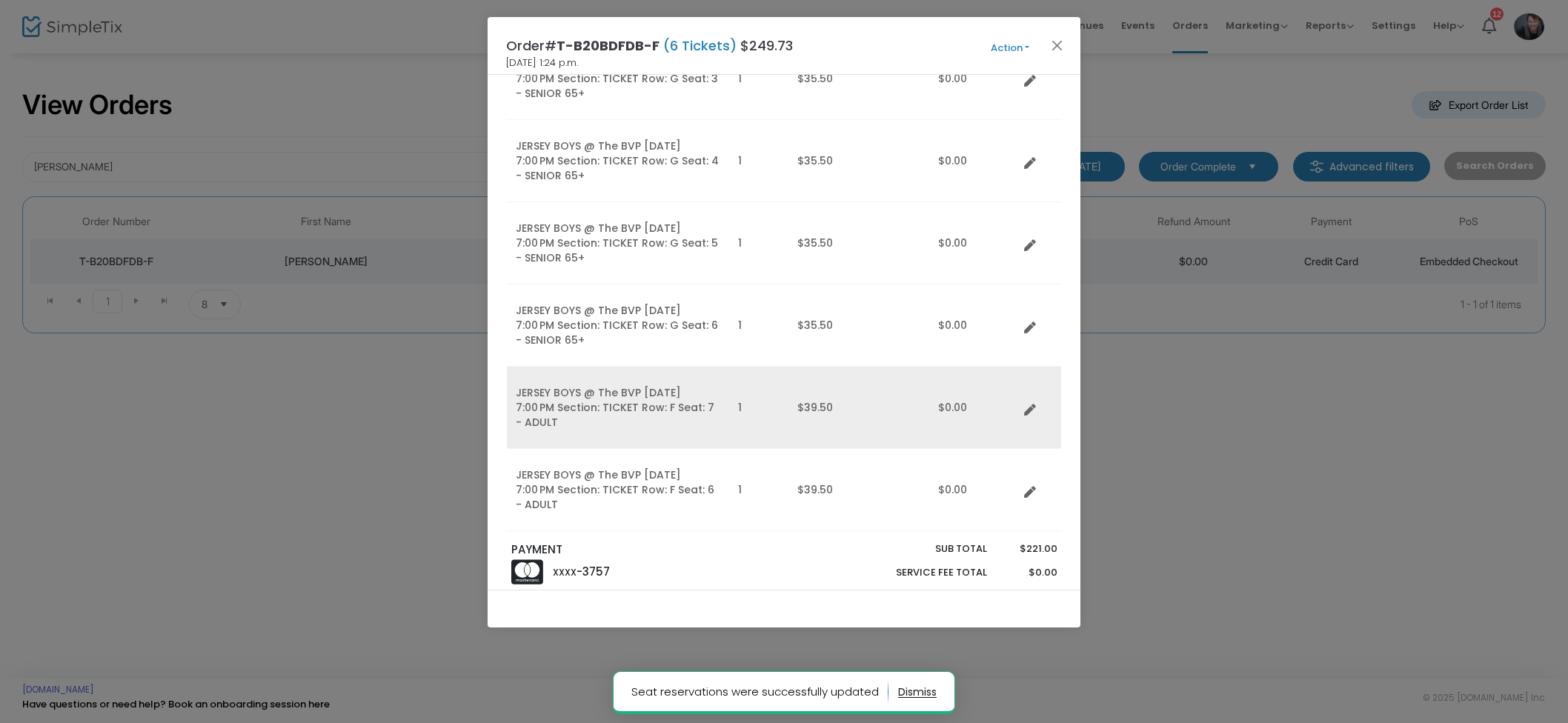
scroll to position [190, 0]
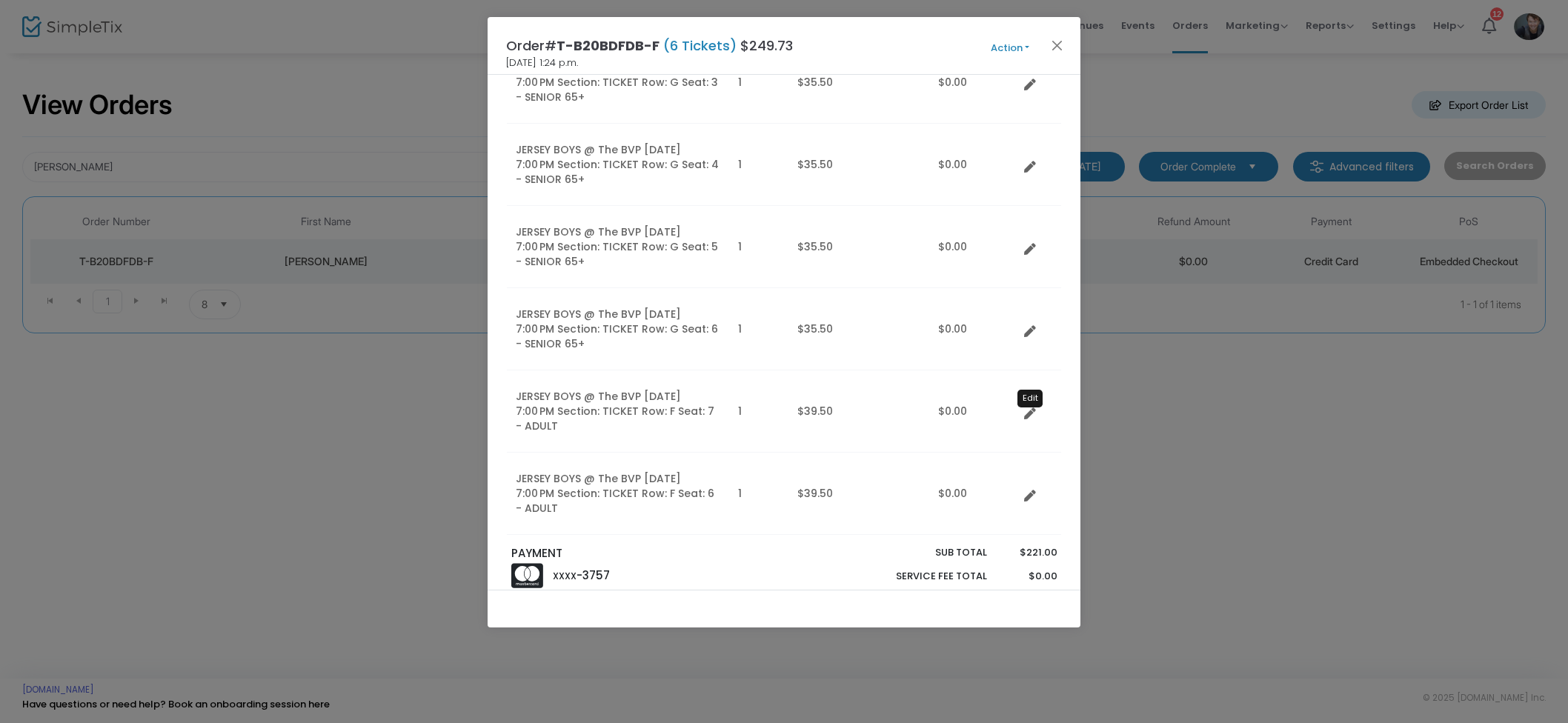
click at [1028, 410] on icon "Data table" at bounding box center [1030, 414] width 12 height 12
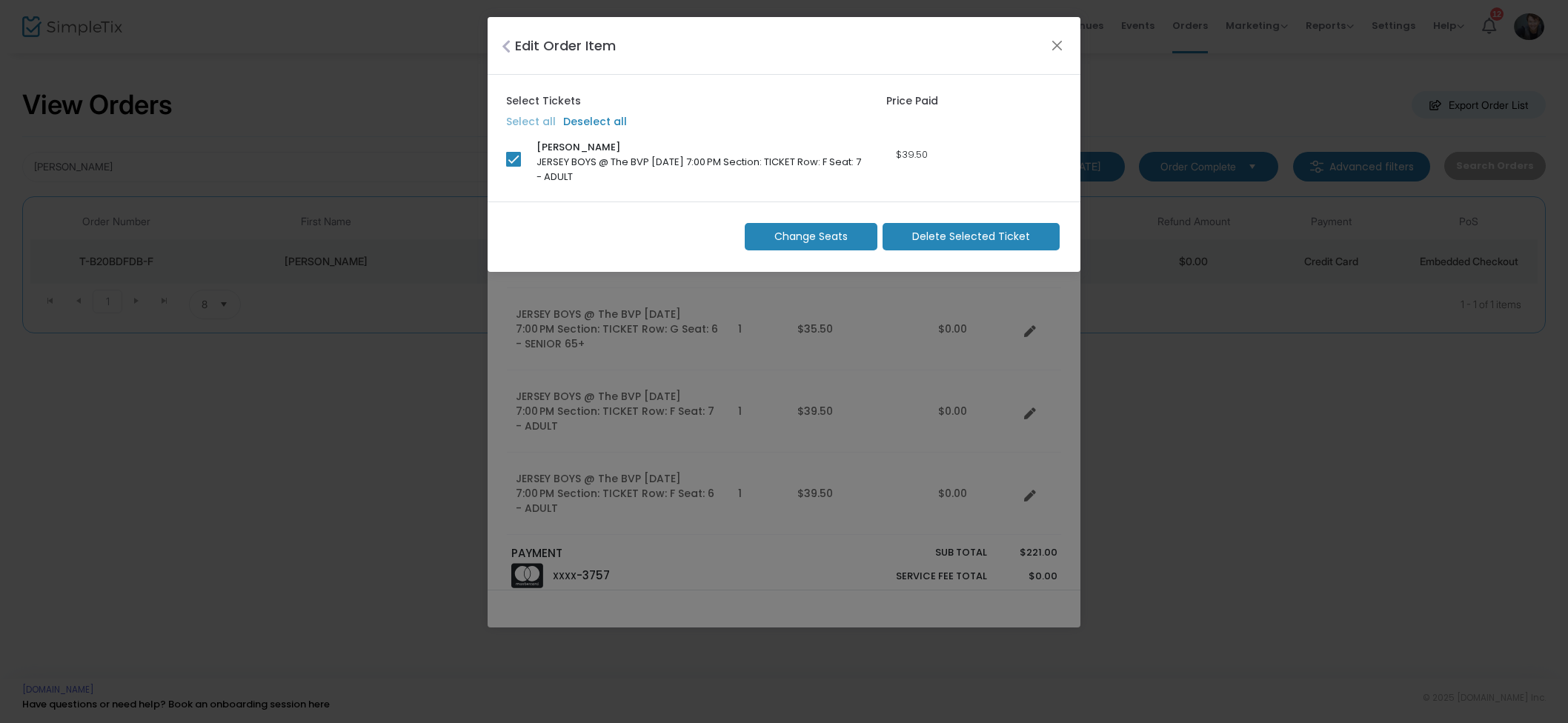
click at [840, 230] on span "Change Seats" at bounding box center [811, 237] width 73 height 16
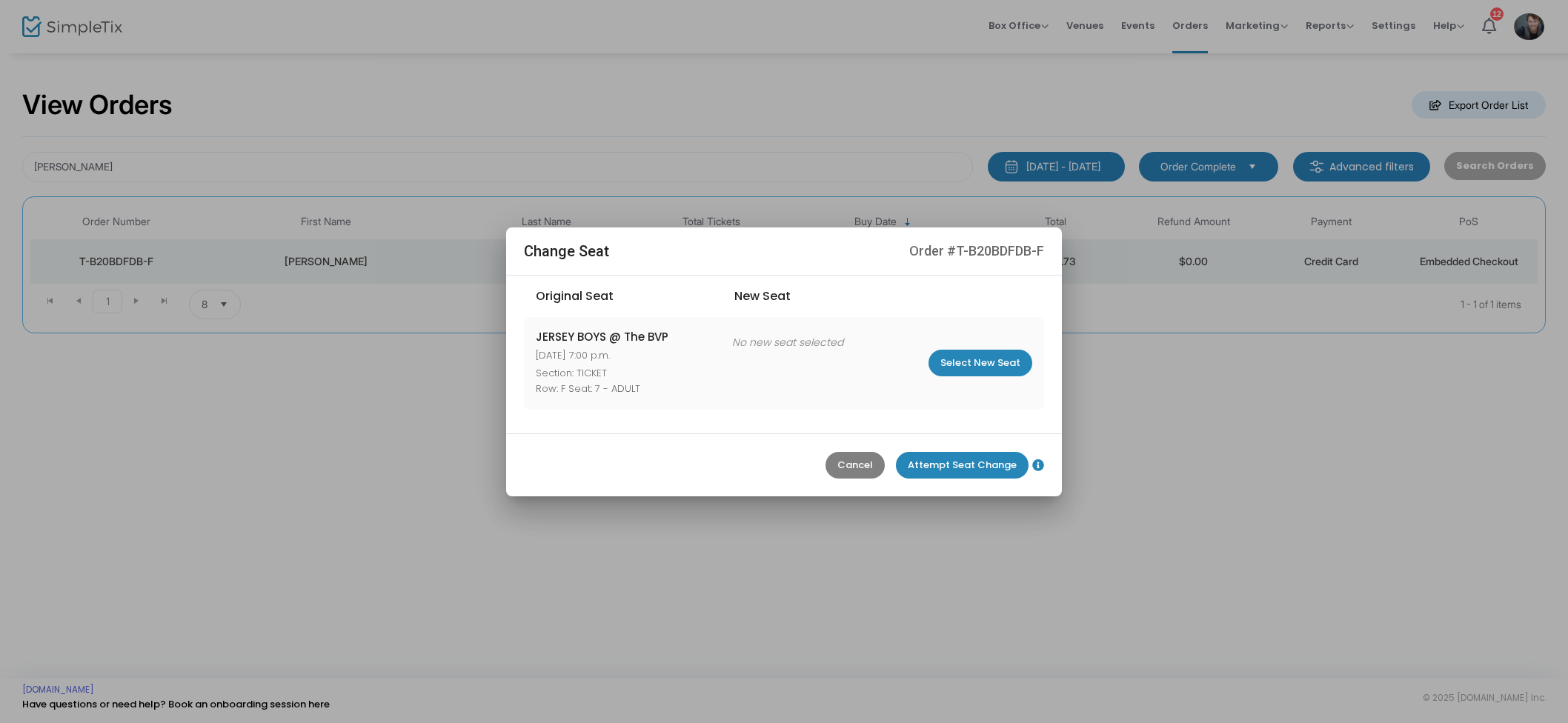
click at [862, 470] on m-button "Cancel" at bounding box center [855, 465] width 59 height 27
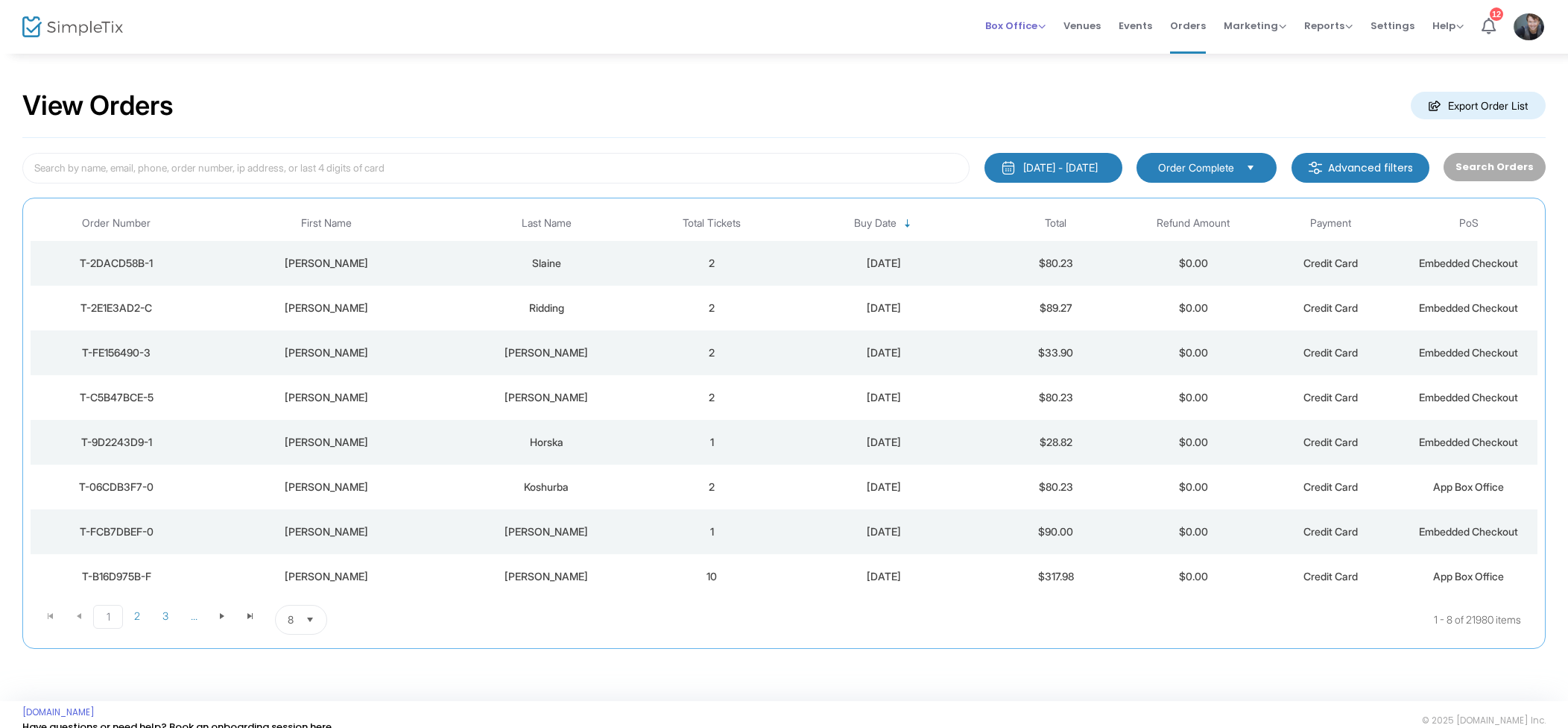
click at [1017, 29] on span "Box Office" at bounding box center [1015, 25] width 60 height 14
click at [1033, 43] on li "Sell Tickets" at bounding box center [1038, 50] width 107 height 29
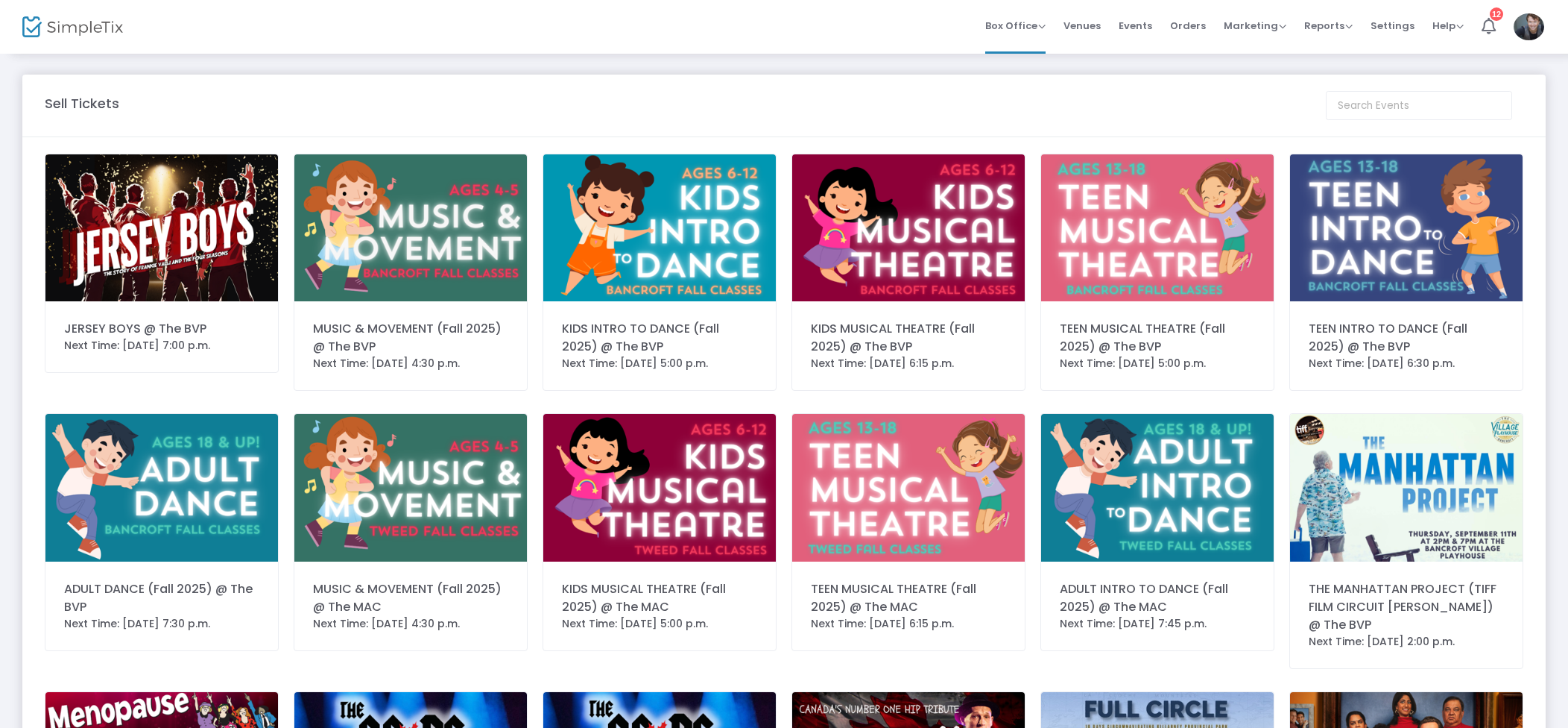
click at [1408, 505] on img at bounding box center [1406, 487] width 232 height 147
click at [1213, 18] on li "Orders" at bounding box center [1188, 27] width 53 height 53
click at [1206, 24] on span "Orders" at bounding box center [1188, 26] width 36 height 38
